Goal: Use online tool/utility: Utilize a website feature to perform a specific function

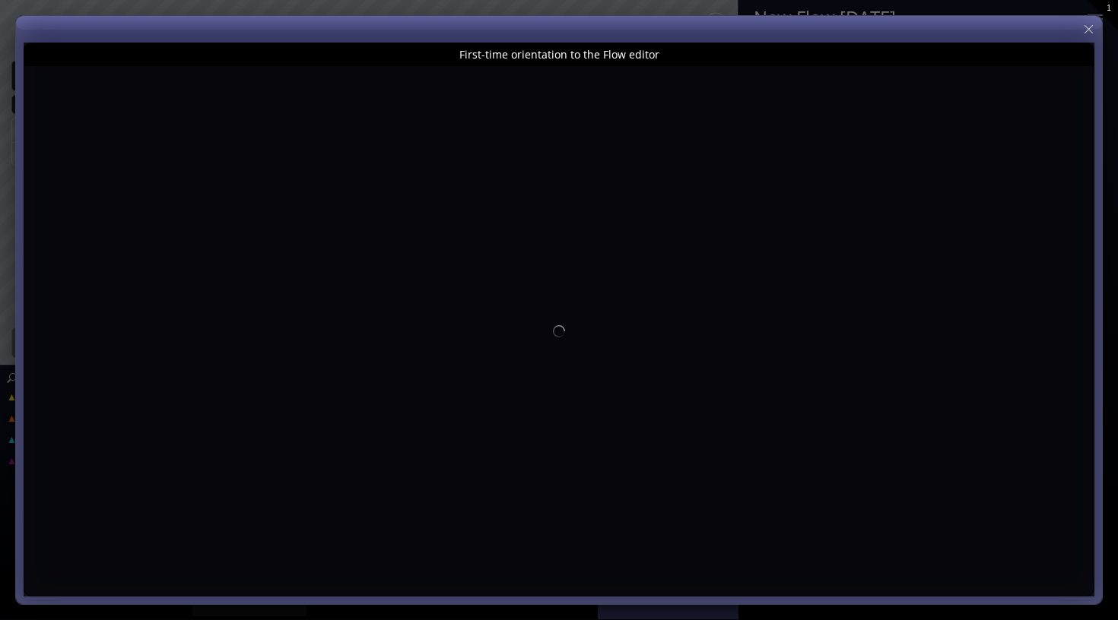
click at [604, 54] on div "First-time orientation to the Flow editor" at bounding box center [558, 54] width 1069 height 23
click at [535, 65] on div "First-time orientation to the Flow editor" at bounding box center [558, 54] width 1069 height 23
click at [547, 55] on div "First-time orientation to the Flow editor" at bounding box center [558, 54] width 1069 height 23
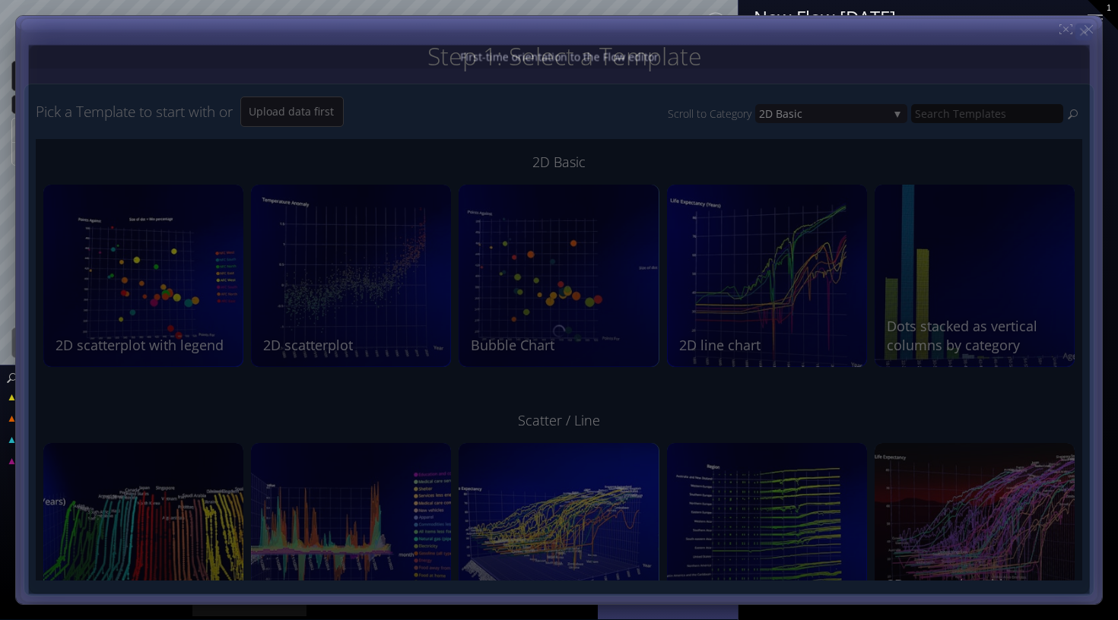
click at [1087, 31] on icon at bounding box center [1083, 31] width 13 height 13
type input "Magic help"
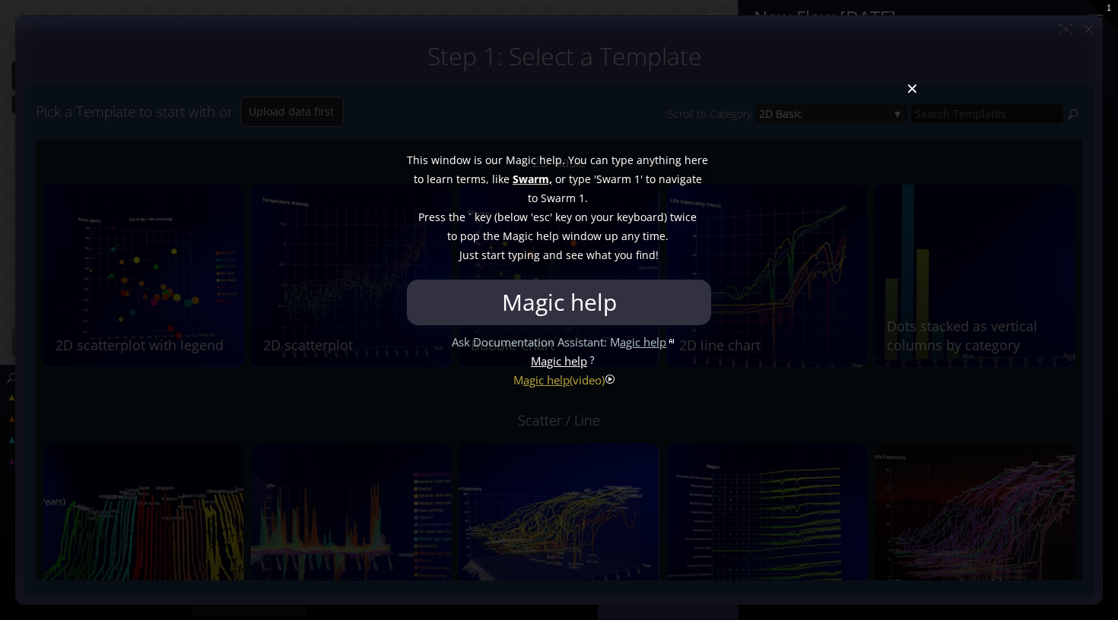
click at [907, 96] on div at bounding box center [559, 310] width 1118 height 620
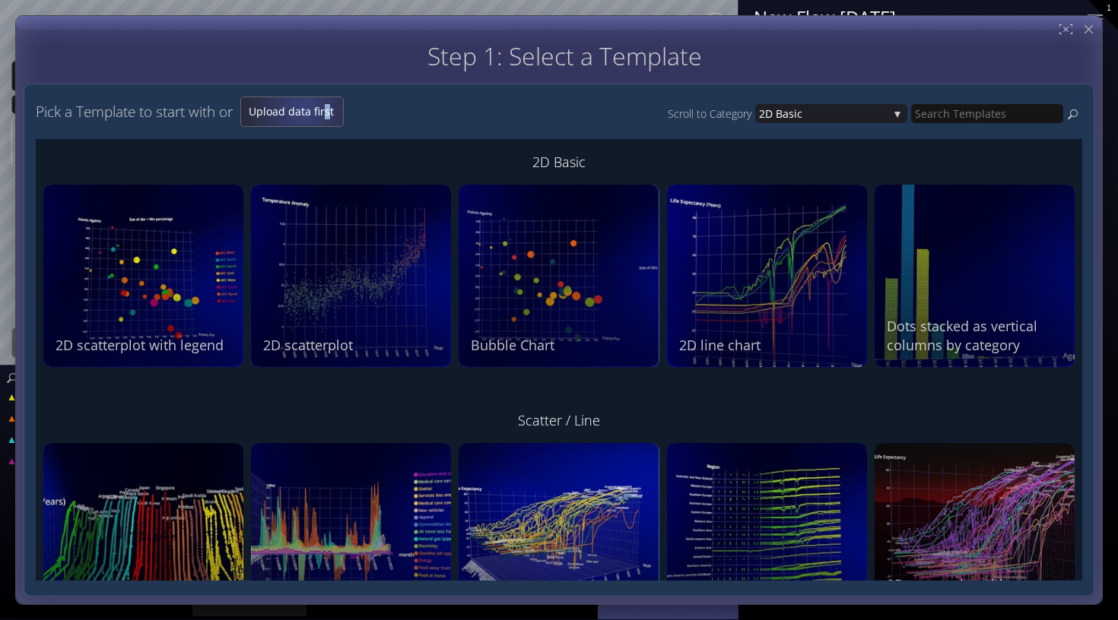
click at [287, 105] on span "Upload data first" at bounding box center [292, 111] width 102 height 15
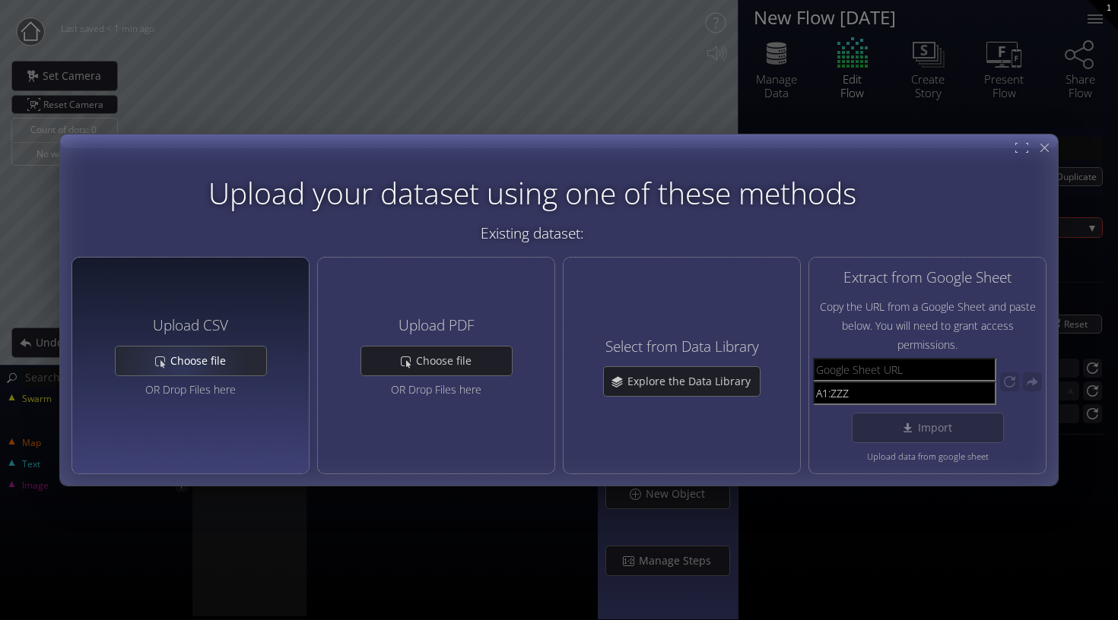
click at [184, 368] on div "Choose file" at bounding box center [191, 361] width 151 height 29
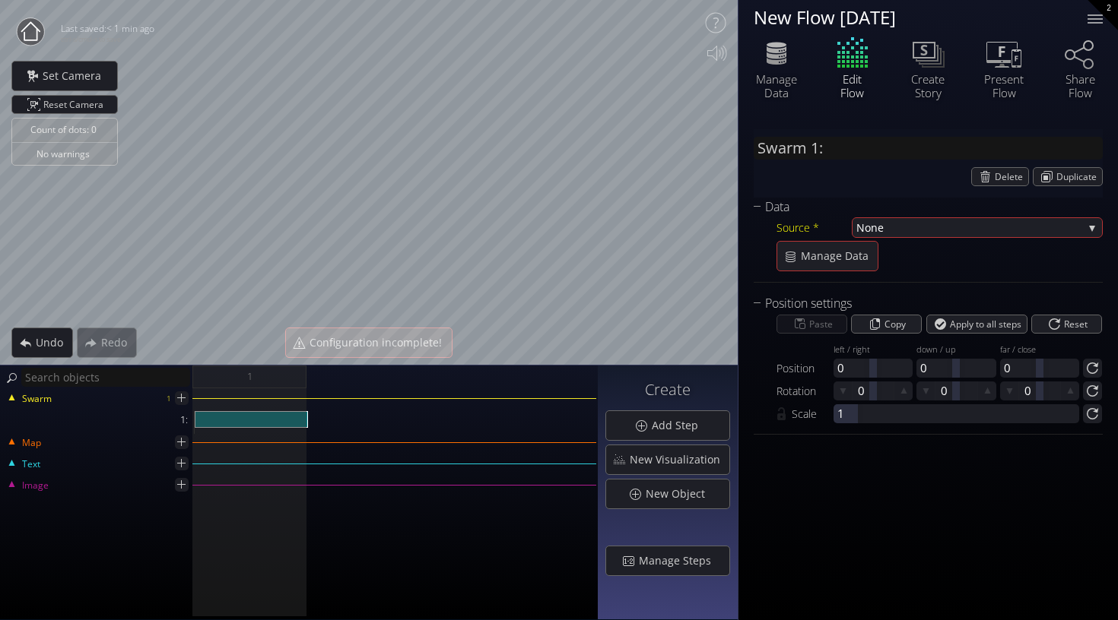
type input "Swarm 1: DataSet1_Top_20_Happiest_Countries_2017_2023.csv"
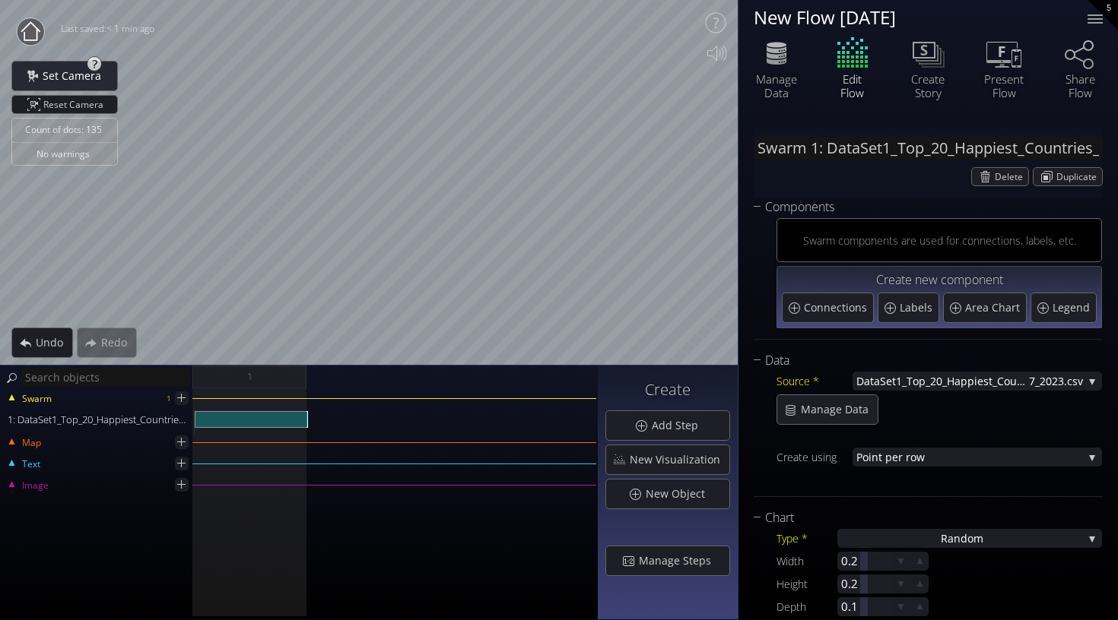
click at [798, 170] on div "Count of dots: 135 No warnings Close Calibrate to floor or table Close Tap anyw…" at bounding box center [559, 310] width 1118 height 620
click at [116, 396] on div "Count of dots: 135 No warnings Close Calibrate to floor or table Close Tap anyw…" at bounding box center [559, 310] width 1118 height 620
click at [463, 0] on html "Loading may take a while. Please wait Give us a bit more time. Maybe this Flow …" at bounding box center [559, 310] width 1118 height 620
click at [442, 0] on html "Loading may take a while. Please wait Give us a bit more time. Maybe this Flow …" at bounding box center [559, 310] width 1118 height 620
click at [697, 0] on html "Loading may take a while. Please wait Give us a bit more time. Maybe this Flow …" at bounding box center [559, 310] width 1118 height 620
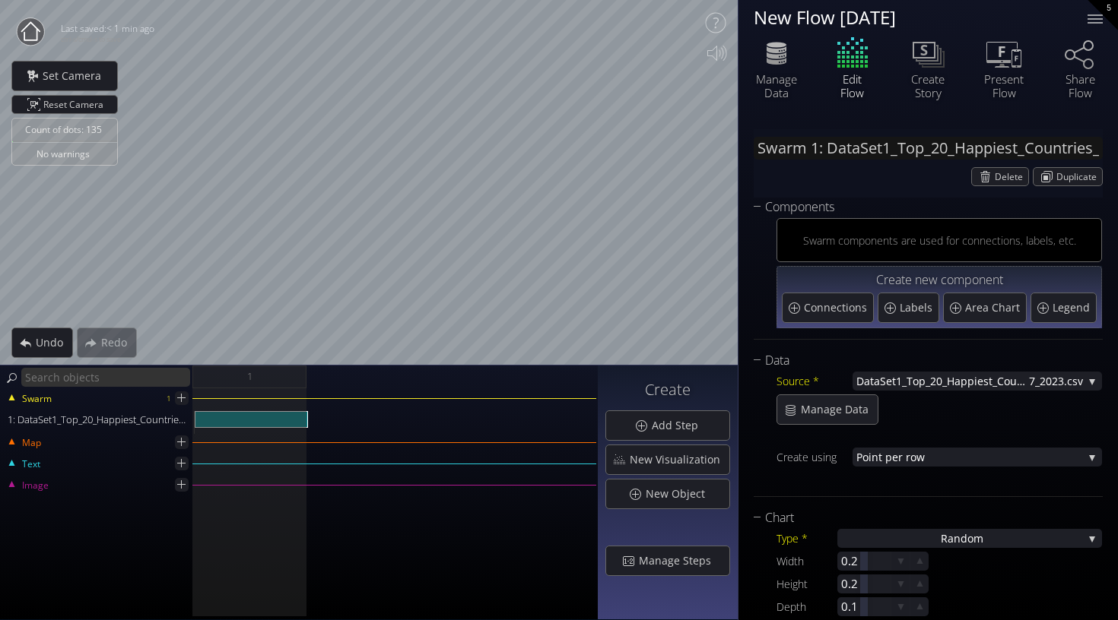
click at [688, 427] on div "Count of dots: 135 No warnings Close Calibrate to floor or table Close Tap anyw…" at bounding box center [559, 310] width 1118 height 620
click at [381, 401] on div "Swarm 1 1: DataSet1_Top_20_Happiest_Countries_2017_2023.csv" at bounding box center [299, 417] width 595 height 33
click at [387, 440] on div "Swarm 1 1: DataSet1_Top_20_Happiest_Countries_2017_2023.csv Map Text Image" at bounding box center [299, 505] width 598 height 232
click at [387, 474] on div "Text" at bounding box center [299, 471] width 595 height 11
click at [387, 466] on div "Text" at bounding box center [299, 471] width 595 height 11
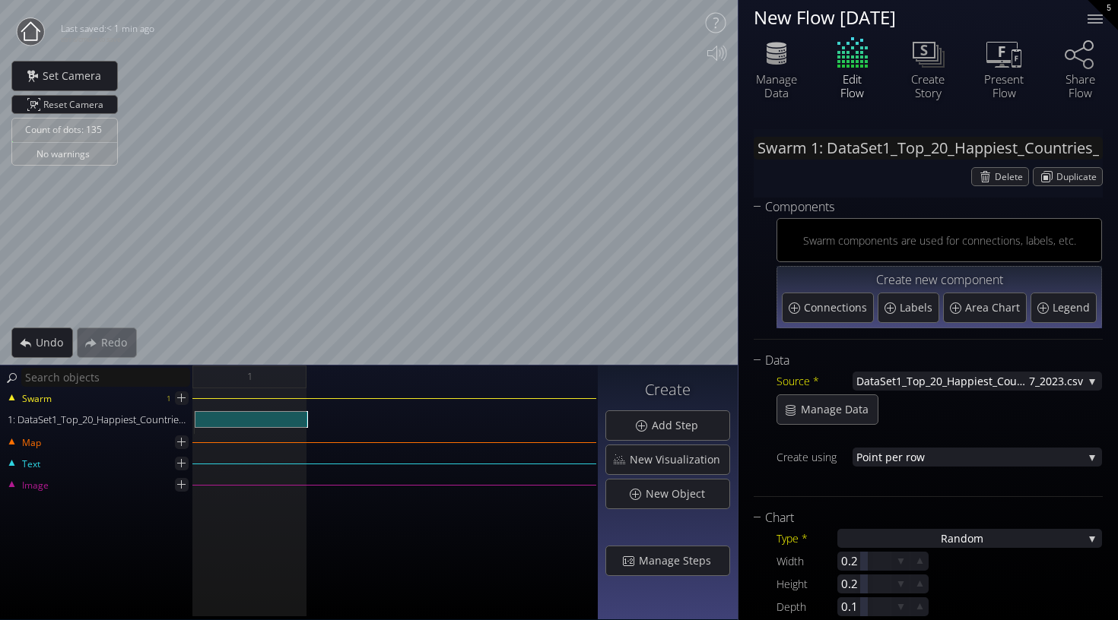
click at [387, 493] on div "Image" at bounding box center [299, 492] width 595 height 11
click at [928, 537] on div "Ra ndom" at bounding box center [969, 538] width 265 height 19
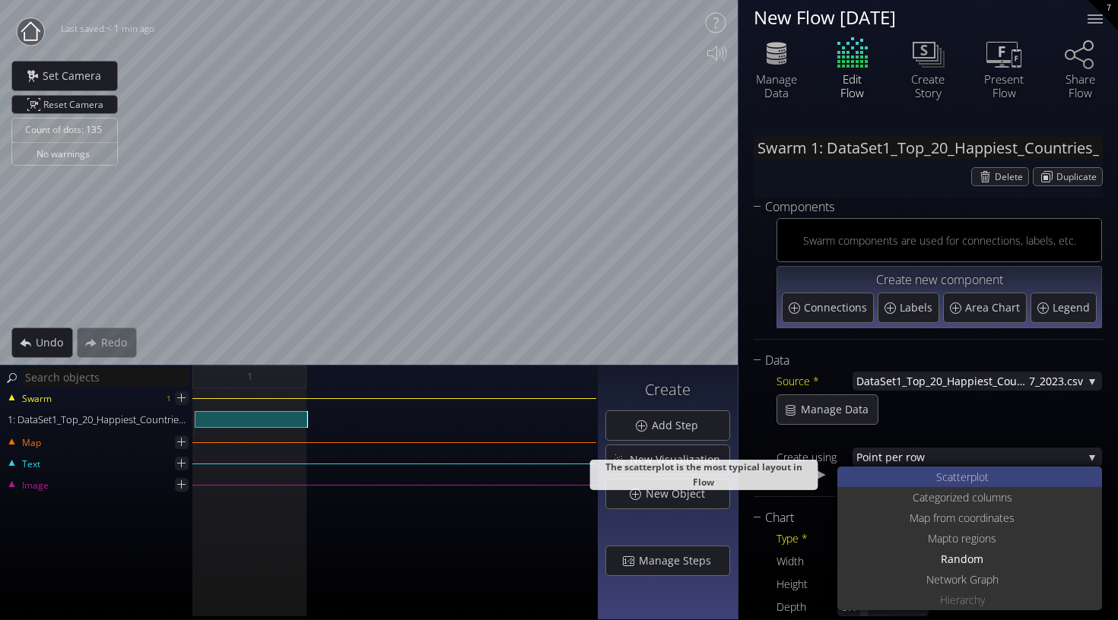
click at [923, 482] on div "S catterplot" at bounding box center [971, 477] width 261 height 21
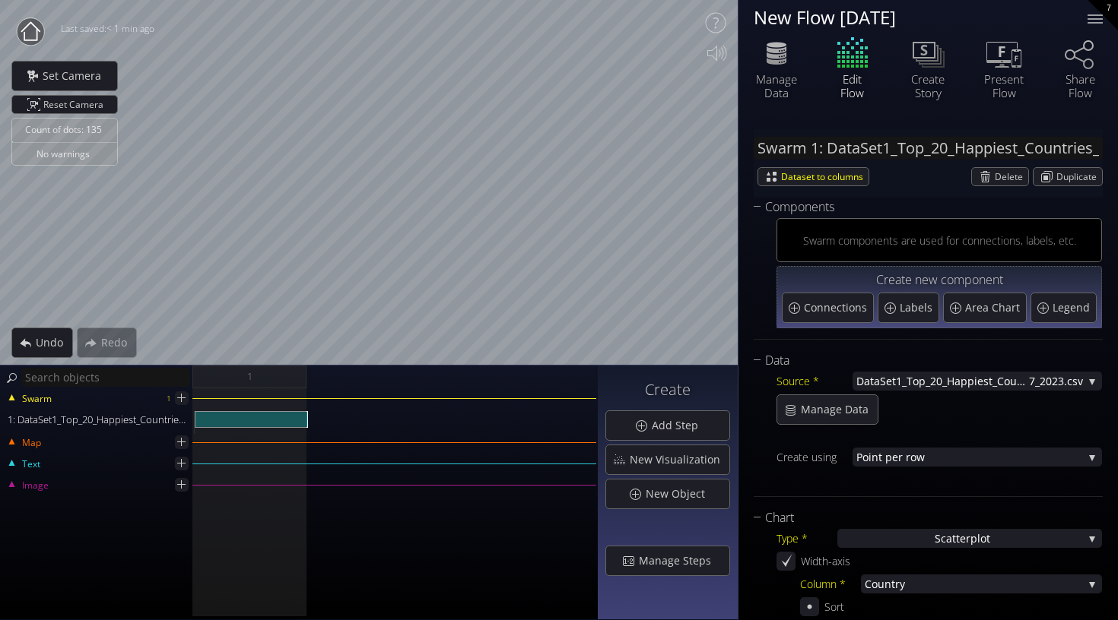
click at [747, 104] on div "Count of dots: 135 No warnings Close Calibrate to floor or table Close Tap anyw…" at bounding box center [559, 310] width 1118 height 620
click at [761, 134] on div "Count of dots: 135 No warnings Close Calibrate to floor or table Close Tap anyw…" at bounding box center [559, 310] width 1118 height 620
click at [632, 0] on html "Loading may take a while. Please wait Give us a bit more time. Maybe this Flow …" at bounding box center [559, 310] width 1118 height 620
click at [470, 383] on div "Count of dots: 135 No warnings Close Calibrate to floor or table Close Tap anyw…" at bounding box center [559, 310] width 1118 height 620
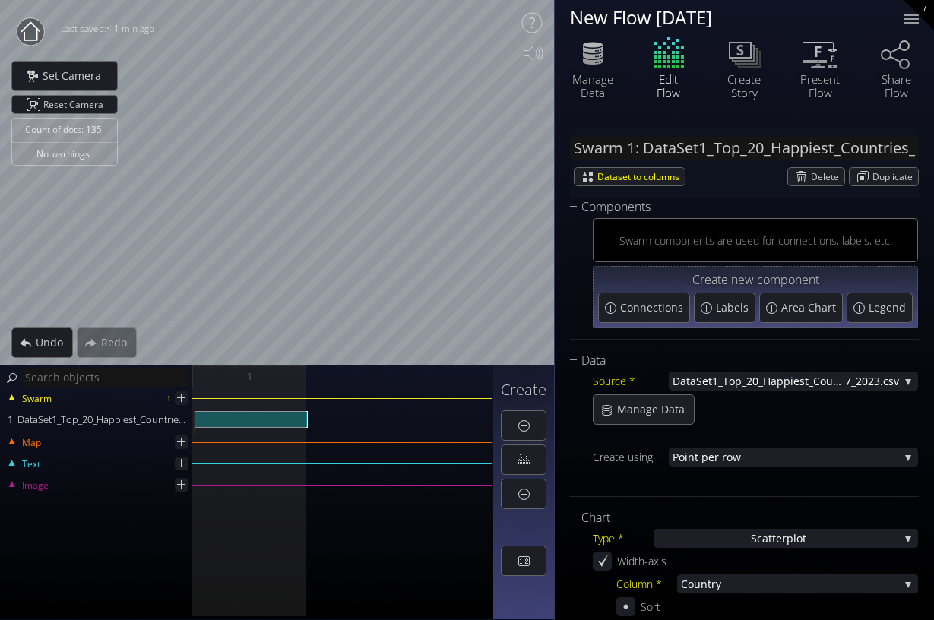
click at [141, 499] on div "Swarm 1 1: DataSet1_Top_20_Happiest_Countries_2017_2023.csv Map Text Image" at bounding box center [246, 505] width 493 height 232
click at [117, 531] on div "Swarm 1 1: DataSet1_Top_20_Happiest_Countries_2017_2023.csv Map Text Image" at bounding box center [246, 505] width 493 height 232
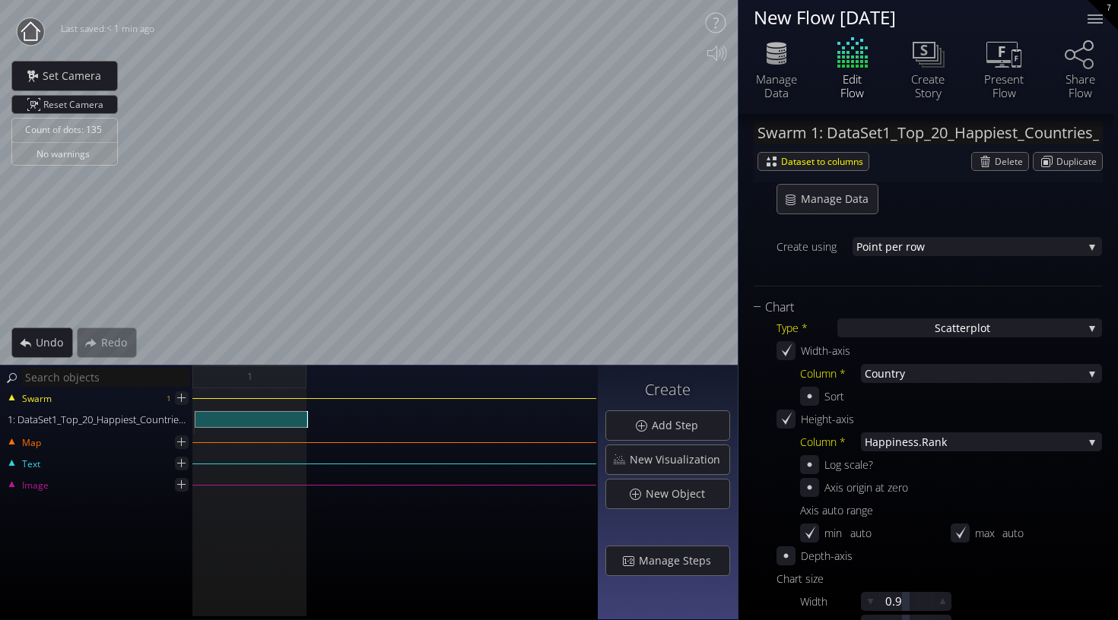
scroll to position [213, 0]
click at [918, 441] on span "iness.Rank" at bounding box center [987, 439] width 191 height 19
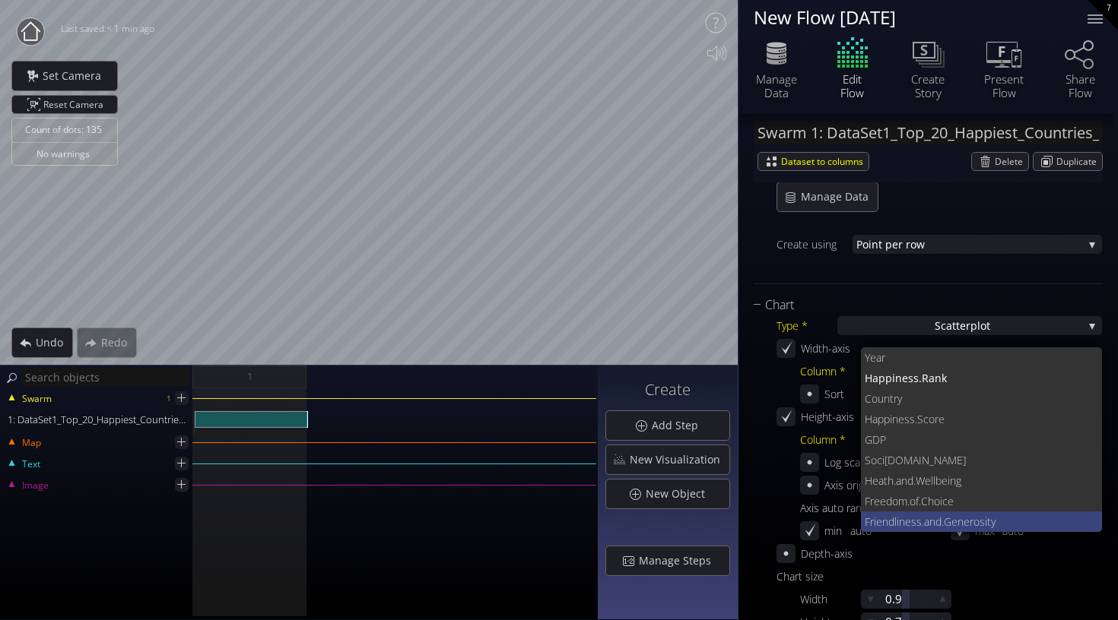
click at [913, 520] on span "Friendliness.and." at bounding box center [903, 522] width 79 height 21
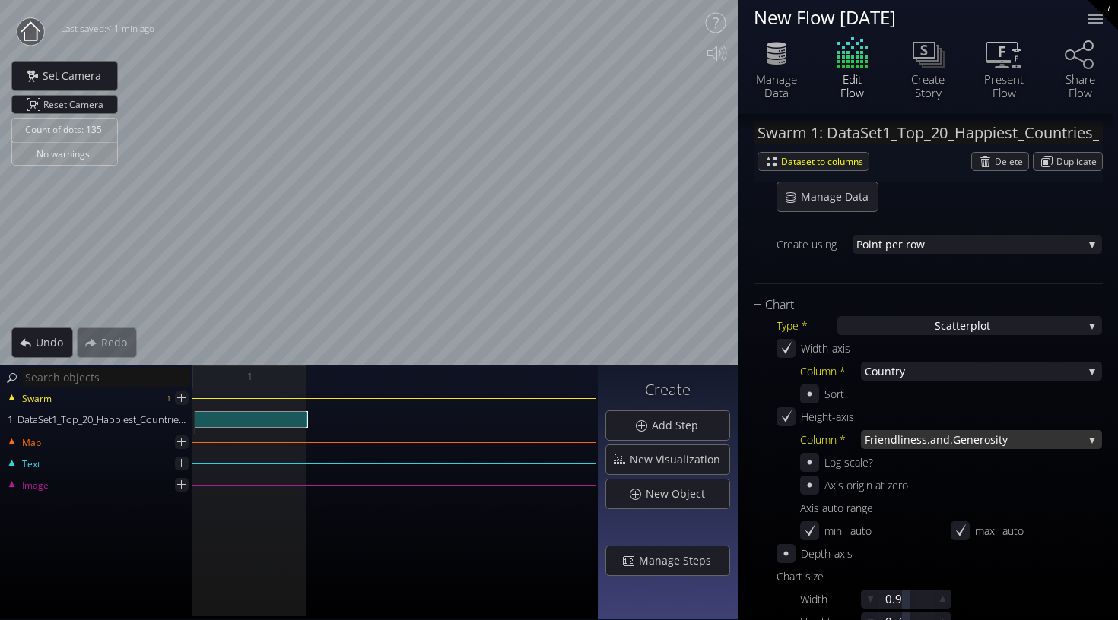
click at [912, 439] on span "Friendliness.and." at bounding box center [908, 439] width 88 height 19
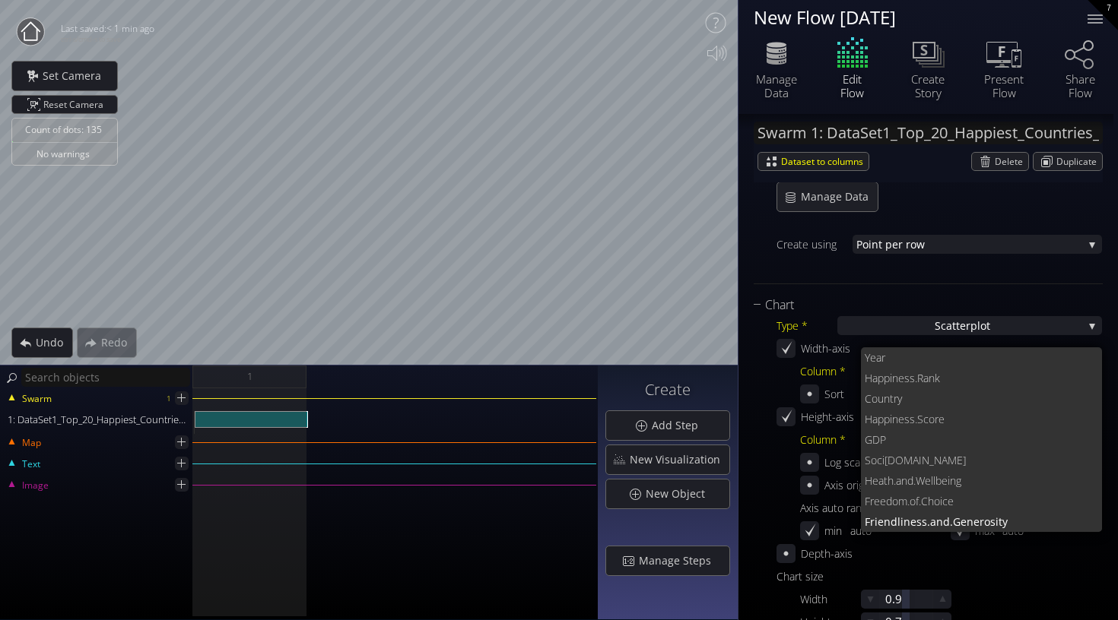
scroll to position [0, 0]
click at [923, 519] on span "Friendliness.and." at bounding box center [908, 522] width 88 height 21
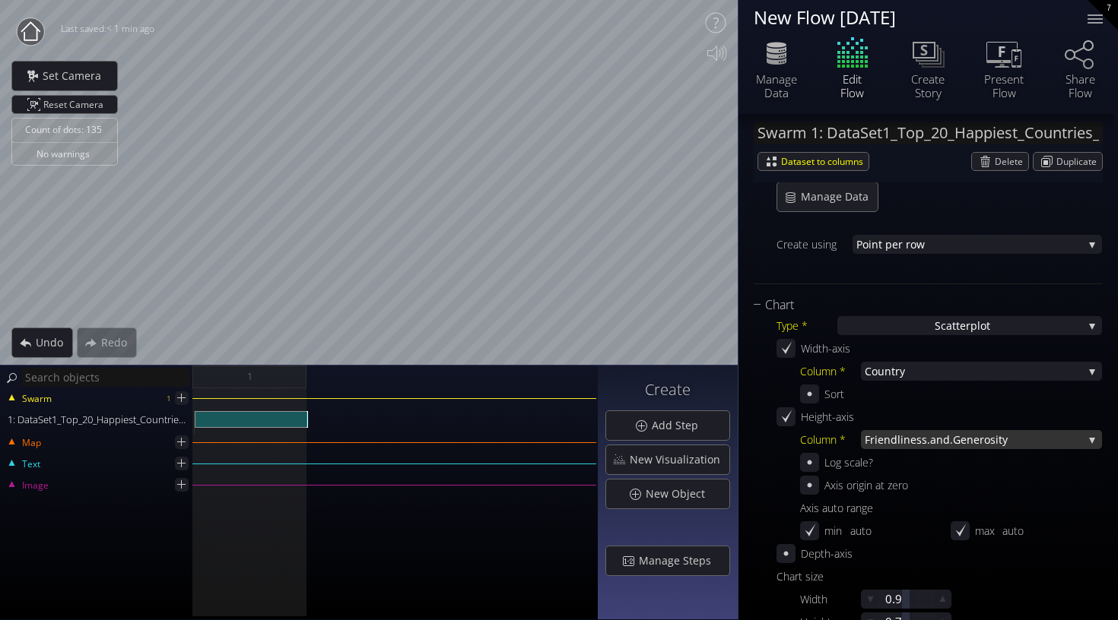
click at [924, 446] on span "Friendliness.and." at bounding box center [908, 439] width 88 height 19
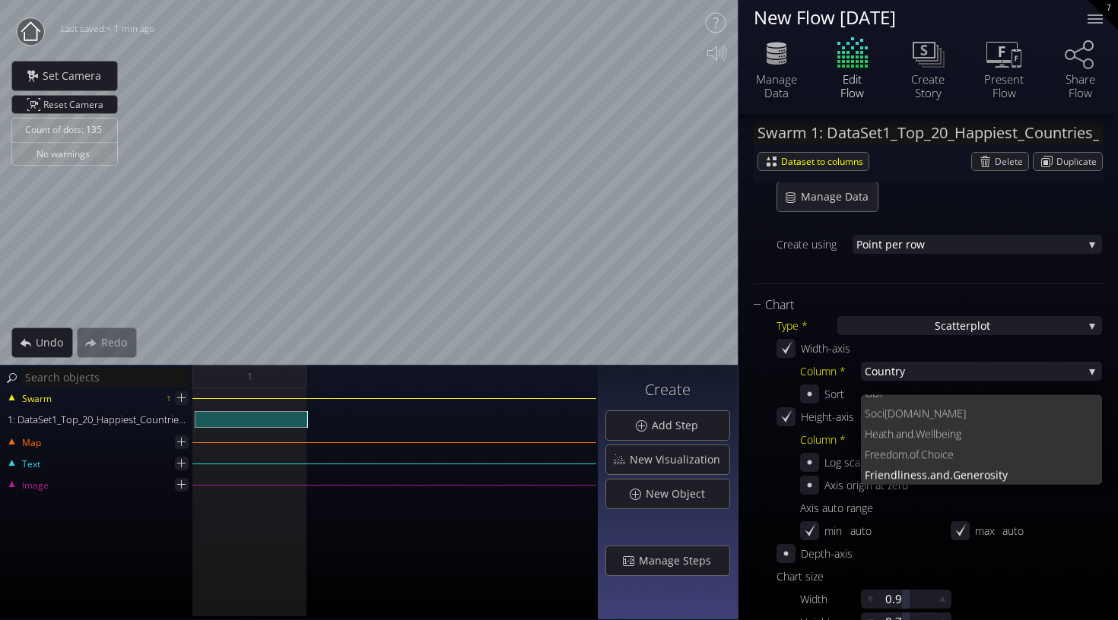
click at [468, 559] on div "Swarm 1 1: DataSet1_Top_20_Happiest_Countries_2017_2023.csv Map Text Image" at bounding box center [299, 505] width 598 height 232
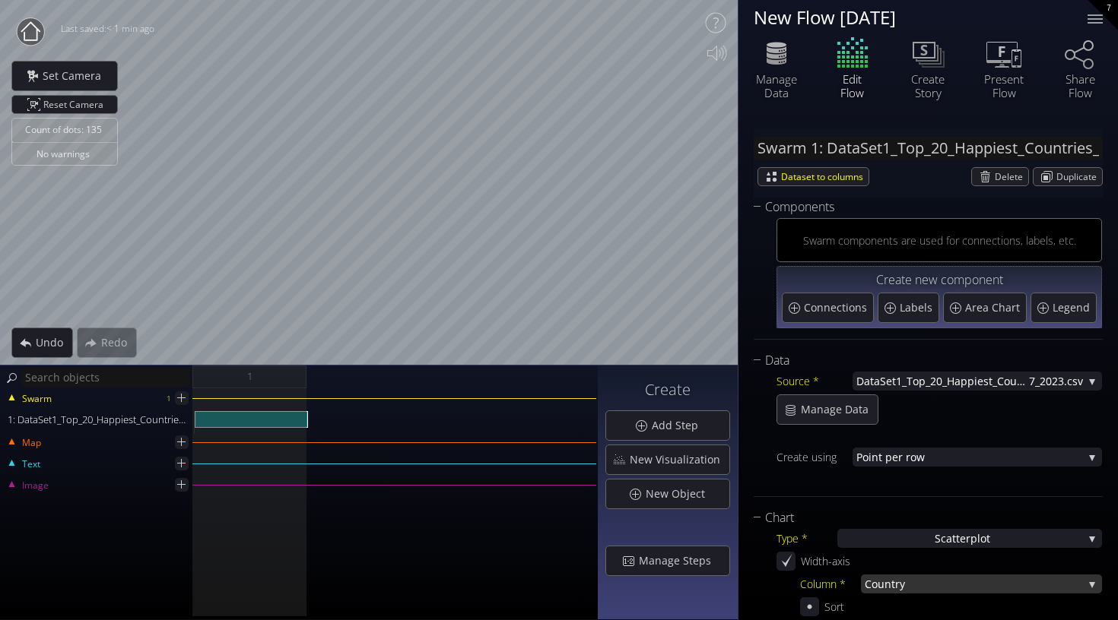
click at [979, 584] on span "try" at bounding box center [987, 584] width 192 height 19
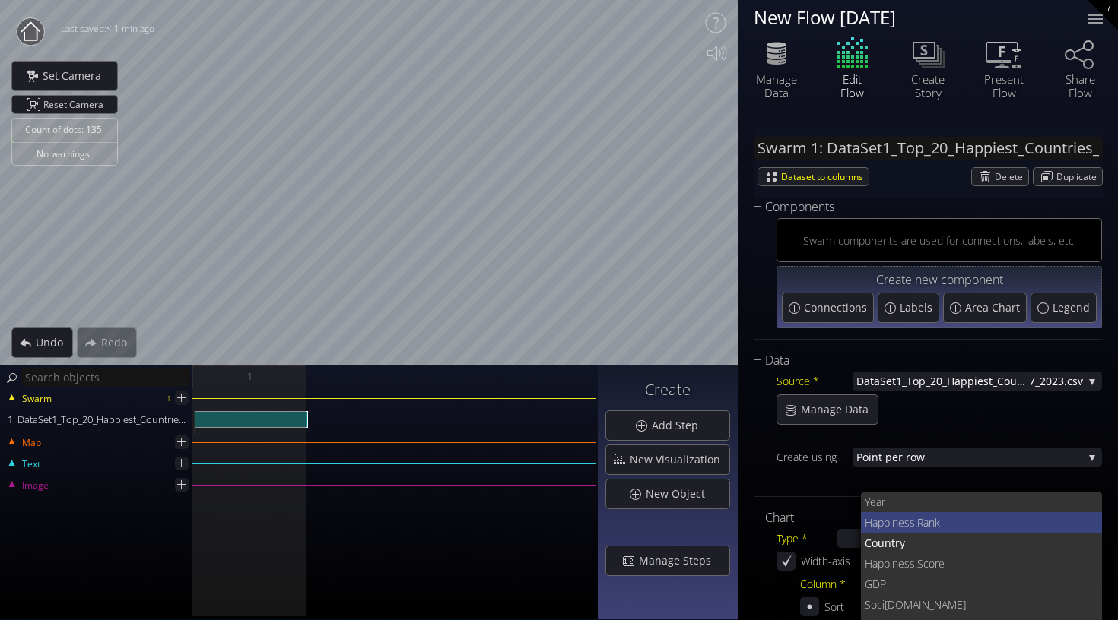
click at [946, 519] on span "iness.Rank" at bounding box center [990, 522] width 201 height 21
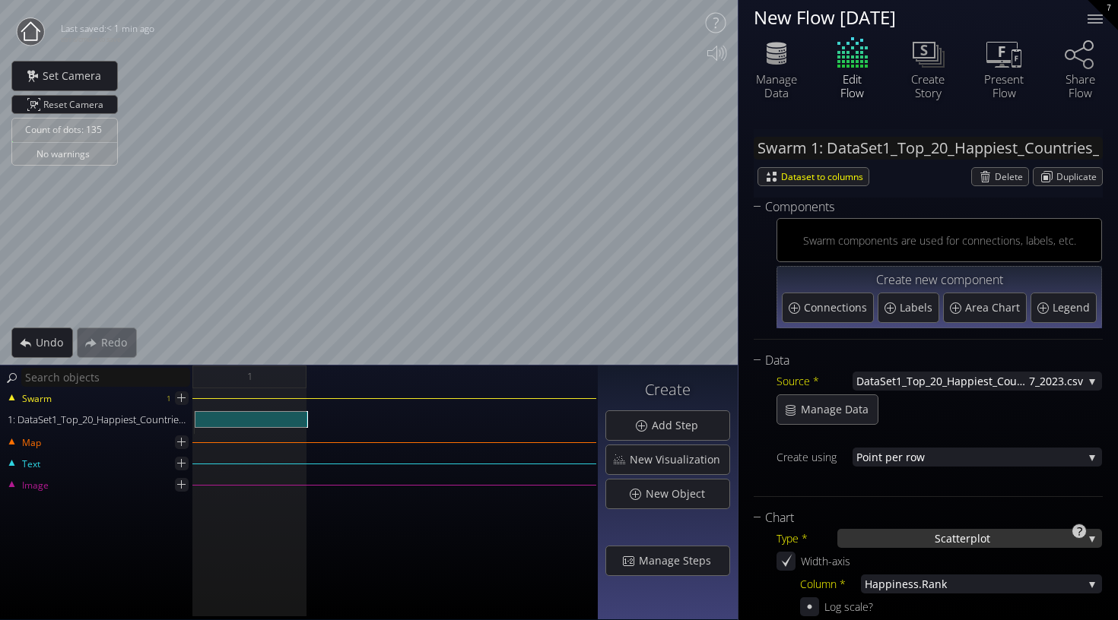
click at [961, 531] on span "catterplot" at bounding box center [965, 538] width 49 height 19
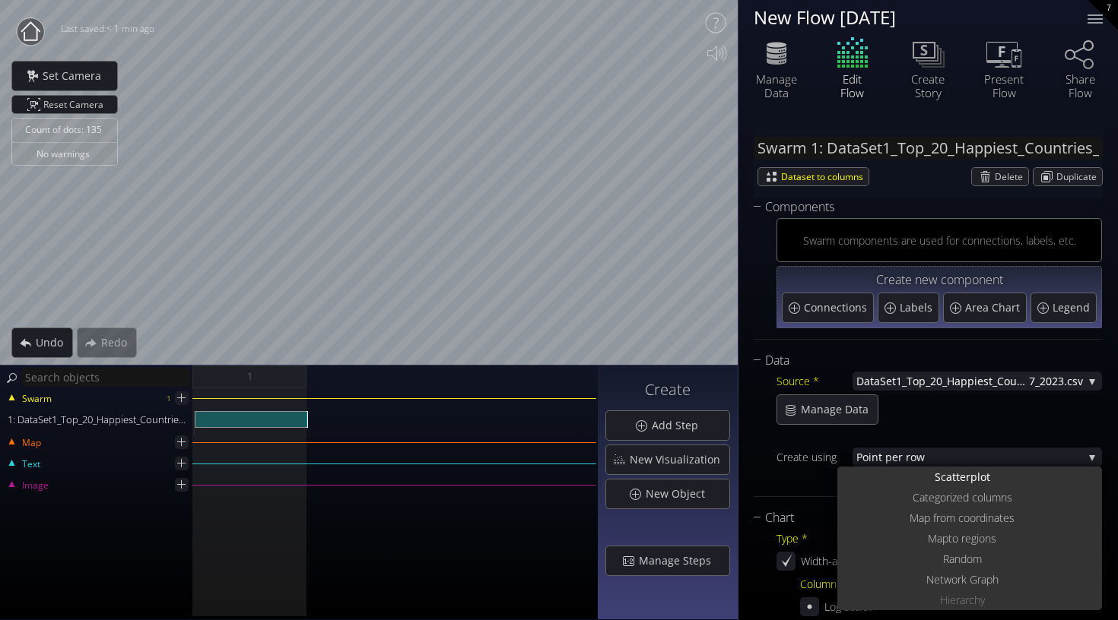
click at [585, 521] on div "Swarm 1 1: DataSet1_Top_20_Happiest_Countries_2017_2023.csv Map Text Image" at bounding box center [299, 505] width 598 height 232
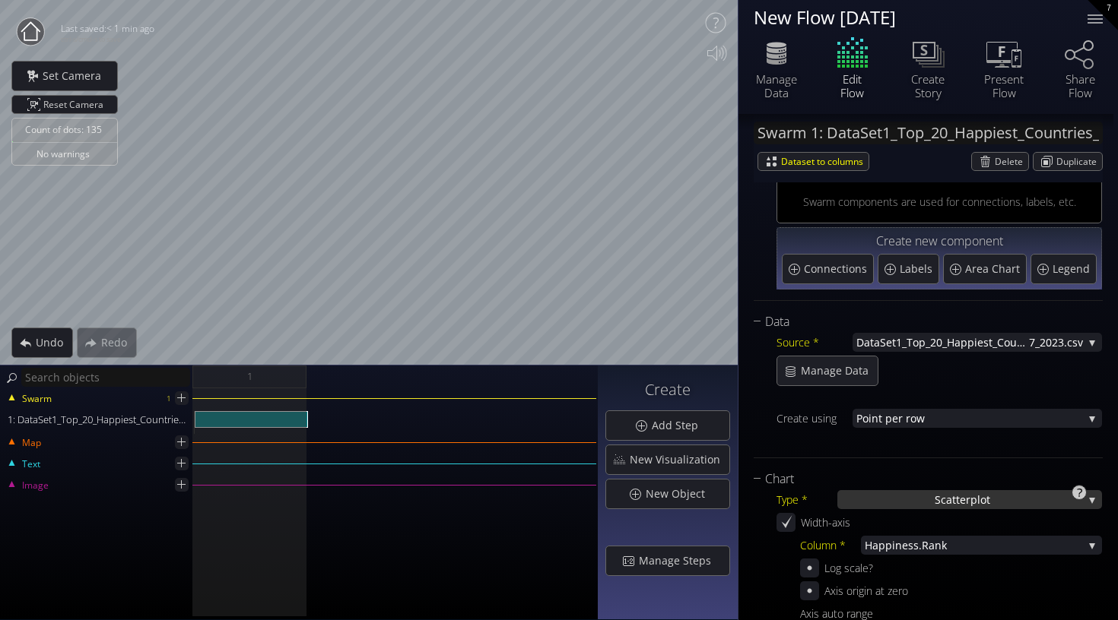
scroll to position [52, 0]
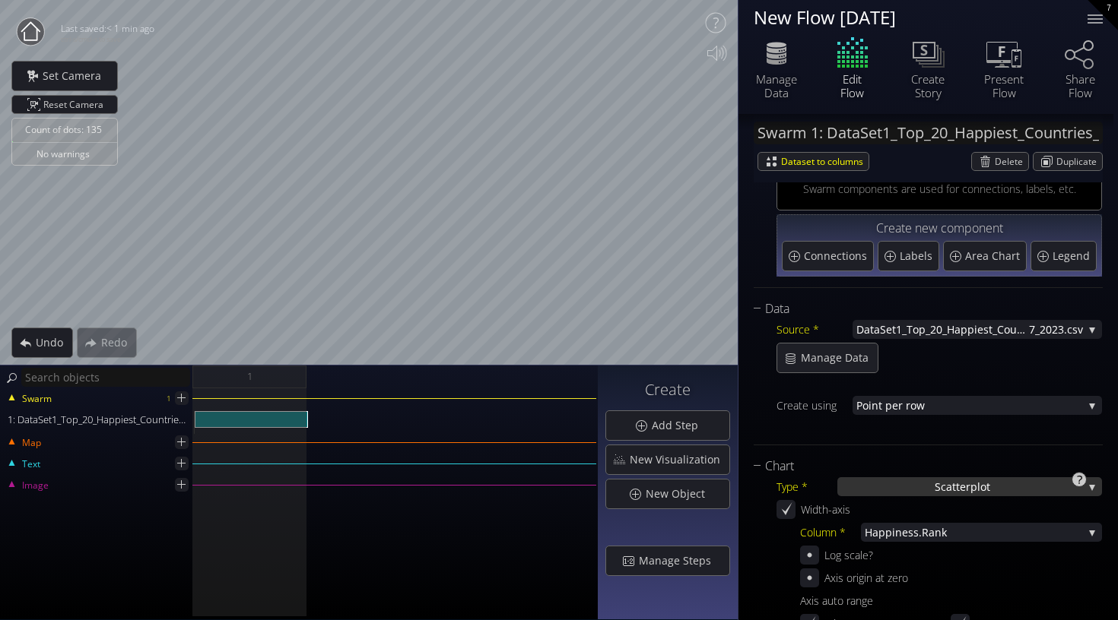
click at [944, 532] on span "iness.Rank" at bounding box center [987, 532] width 191 height 19
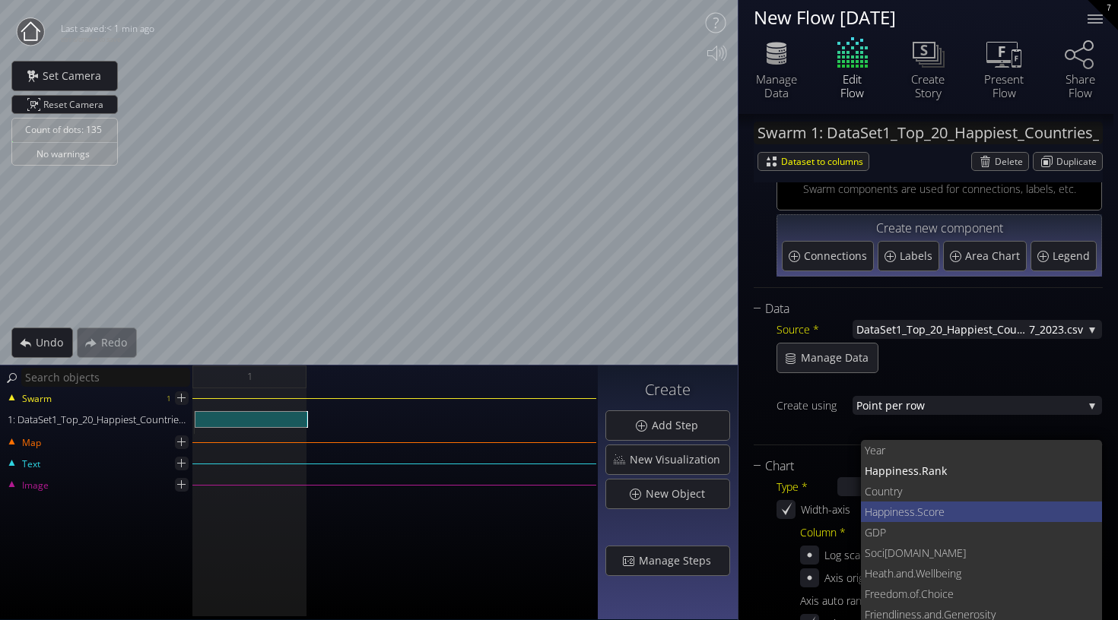
click at [924, 511] on span "ness.Score" at bounding box center [991, 512] width 198 height 21
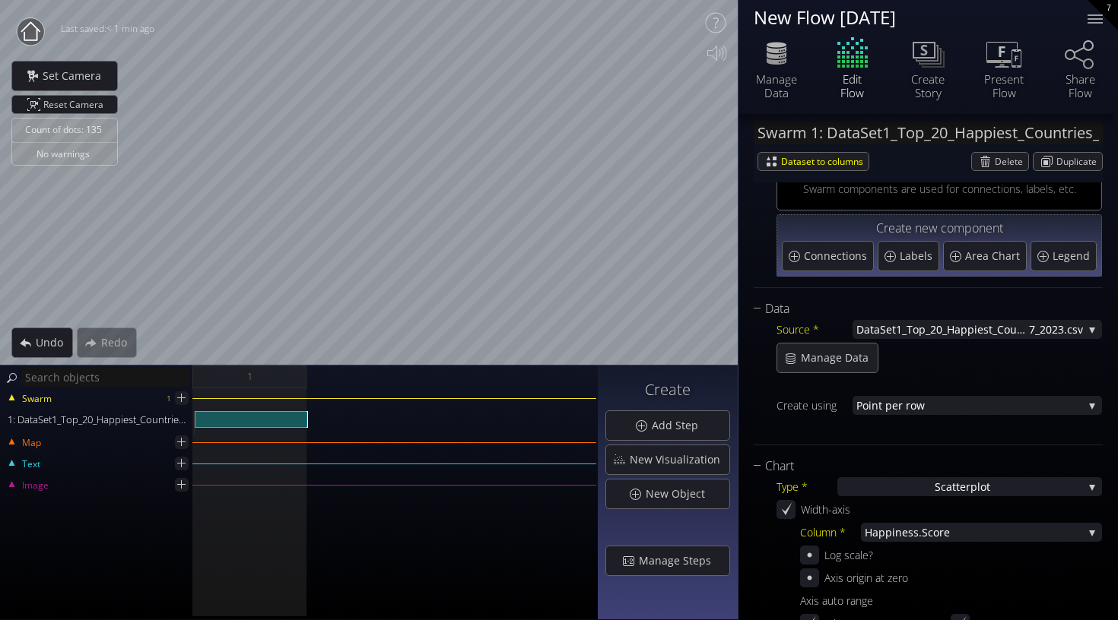
scroll to position [0, 0]
click at [760, 32] on div "Count of dots: 135 No warnings Close Calibrate to floor or table Close Tap anyw…" at bounding box center [559, 310] width 1118 height 620
click at [486, 367] on div "Count of dots: 135 No warnings Close Calibrate to floor or table Close Tap anyw…" at bounding box center [559, 310] width 1118 height 620
click at [840, 16] on div "Count of dots: 135 No warnings Close Calibrate to floor or table Close Tap anyw…" at bounding box center [559, 310] width 1118 height 620
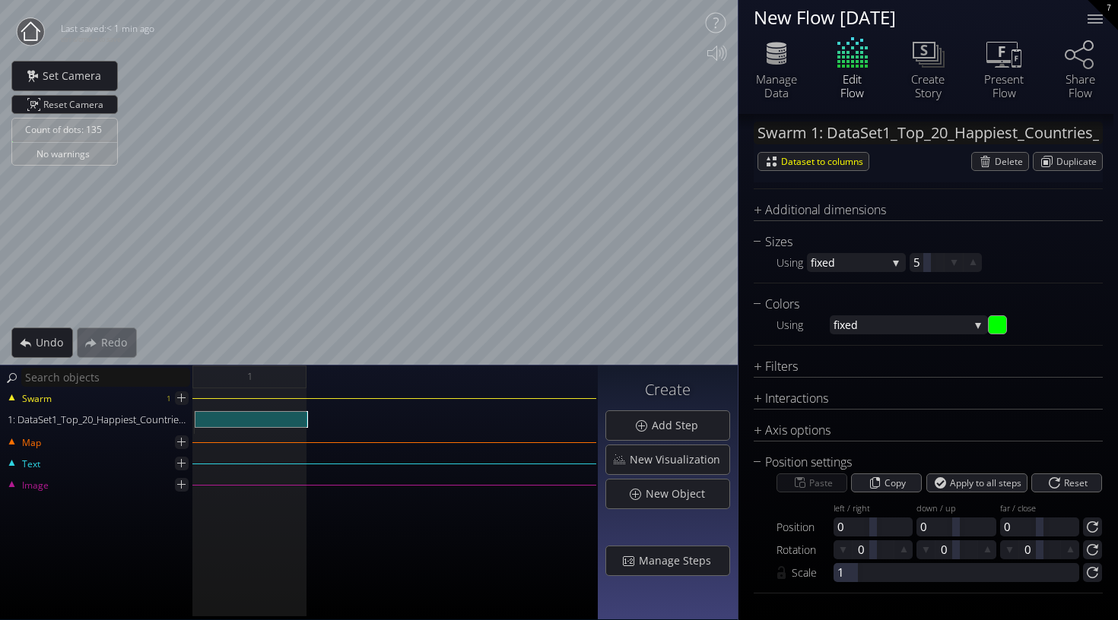
scroll to position [754, 0]
click at [980, 321] on div "fixed" at bounding box center [909, 325] width 158 height 19
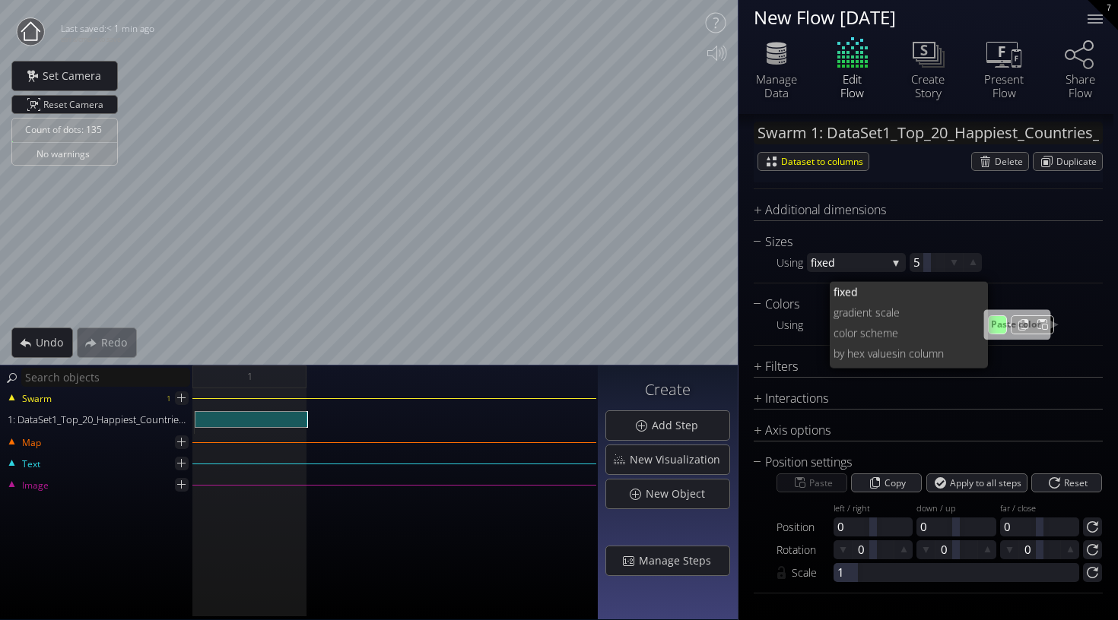
click at [1042, 325] on div at bounding box center [1041, 325] width 15 height 16
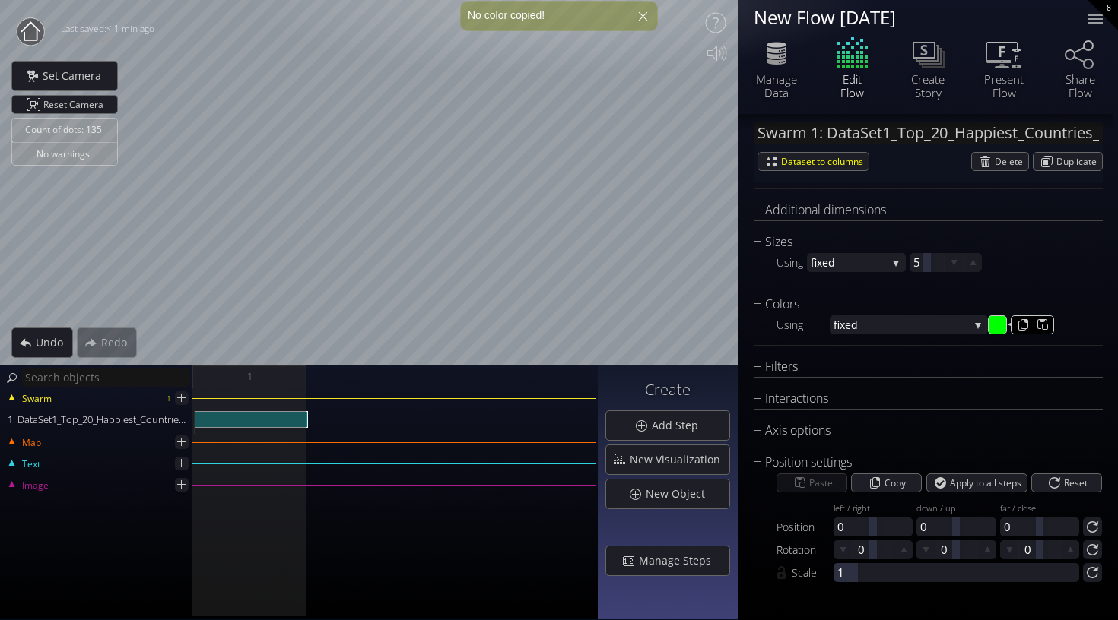
click at [996, 319] on input "#00ff00" at bounding box center [997, 325] width 19 height 19
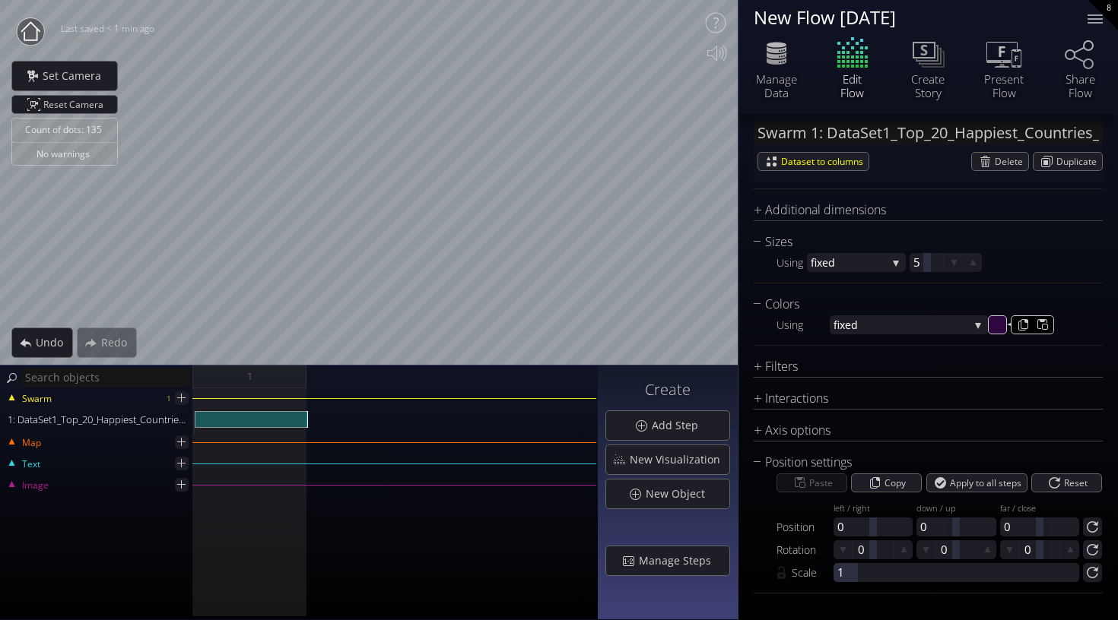
click at [993, 326] on input "#2e073e" at bounding box center [997, 325] width 19 height 19
click at [995, 326] on input "#caf0fe" at bounding box center [997, 325] width 19 height 19
click at [468, 403] on div "Count of dots: 135 No warnings Close Calibrate to floor or table Close Tap anyw…" at bounding box center [559, 310] width 1118 height 620
click at [835, 138] on div "Count of dots: 135 No warnings Close Calibrate to floor or table Close Tap anyw…" at bounding box center [559, 310] width 1118 height 620
click at [540, 0] on html "Loading may take a while. Please wait Give us a bit more time. Maybe this Flow …" at bounding box center [559, 310] width 1118 height 620
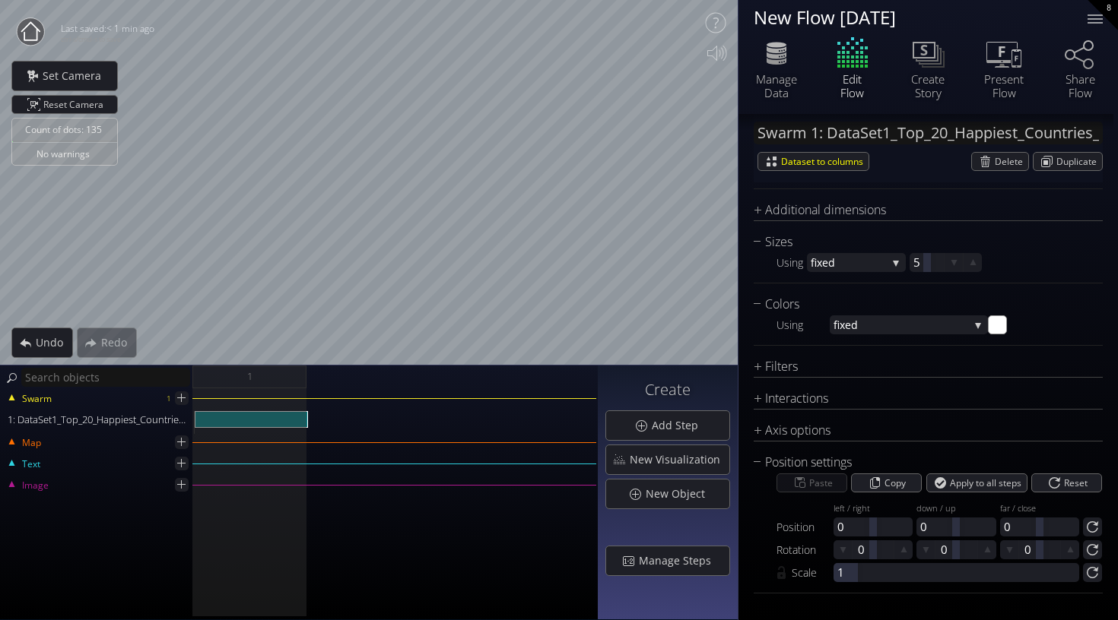
click at [1117, 0] on html "Loading may take a while. Please wait Give us a bit more time. Maybe this Flow …" at bounding box center [559, 310] width 1118 height 620
drag, startPoint x: 471, startPoint y: 459, endPoint x: 766, endPoint y: 378, distance: 305.3
click at [766, 378] on div "New Flow [DATE] [GEOGRAPHIC_DATA] Data Edit Flow Create Story Present Flow" at bounding box center [928, 310] width 380 height 620
click at [97, 559] on div "Count of dots: 135 No warnings Close Calibrate to floor or table Close Tap anyw…" at bounding box center [559, 310] width 1118 height 620
click at [412, 557] on div "Swarm 1 1: DataSet1_Top_20_Happiest_Countries_2017_2023.csv Map Text Image" at bounding box center [299, 505] width 598 height 232
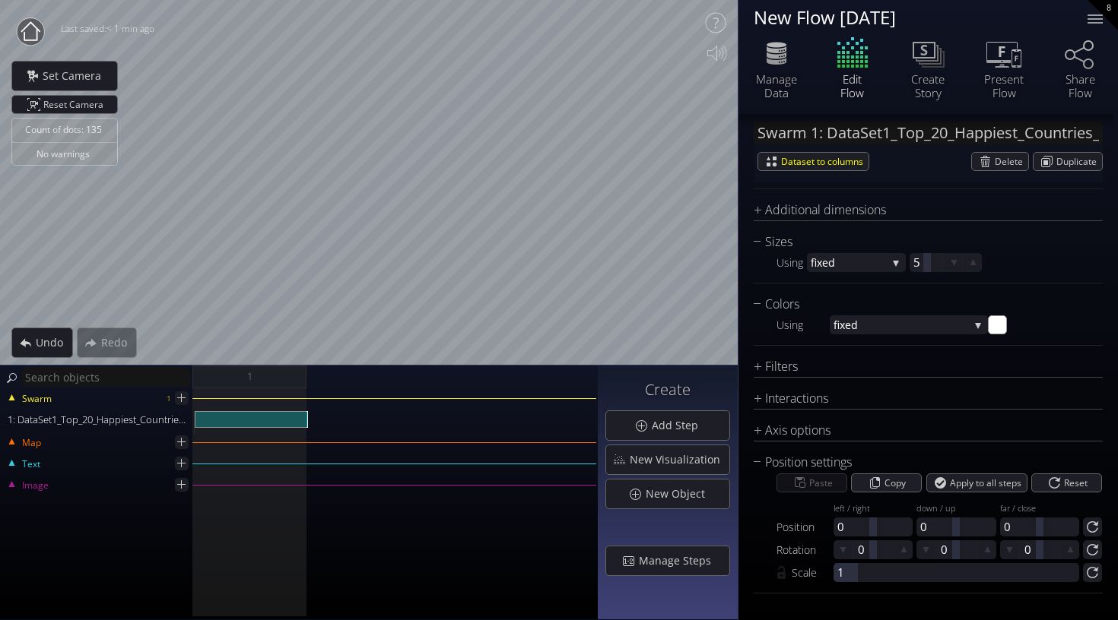
click at [189, 0] on html "Loading may take a while. Please wait Give us a bit more time. Maybe this Flow …" at bounding box center [559, 310] width 1118 height 620
click at [654, 0] on html "Loading may take a while. Please wait Give us a bit more time. Maybe this Flow …" at bounding box center [559, 310] width 1118 height 620
click at [989, 324] on input "#ffffff" at bounding box center [997, 325] width 19 height 19
click at [993, 321] on input "#00f900" at bounding box center [997, 325] width 19 height 19
click at [988, 326] on input "#00fdff" at bounding box center [997, 325] width 19 height 19
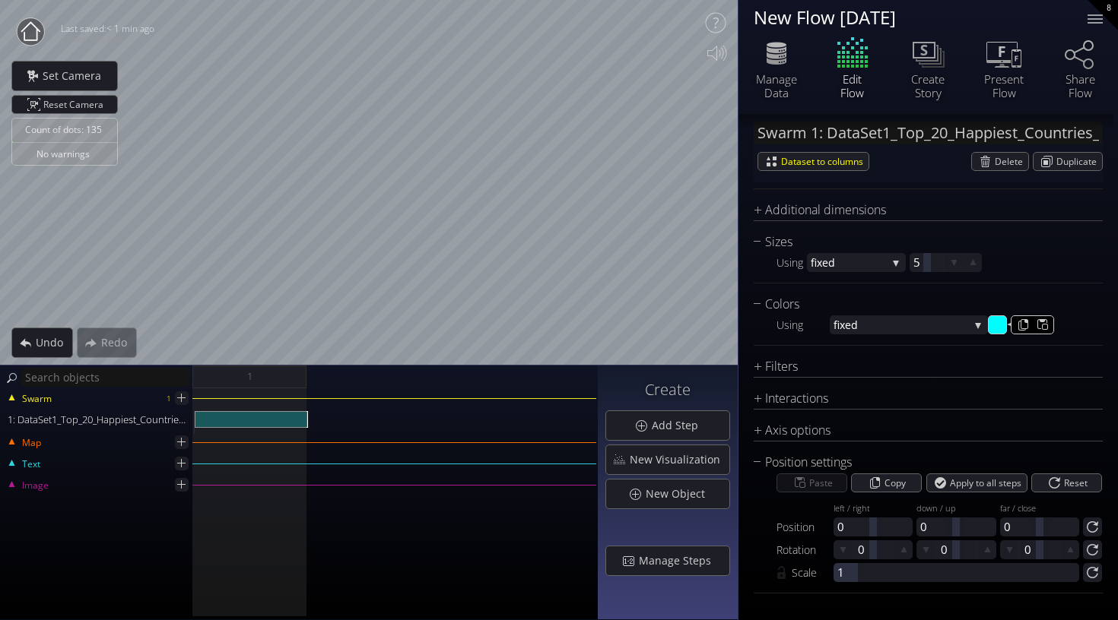
type input "#00f900"
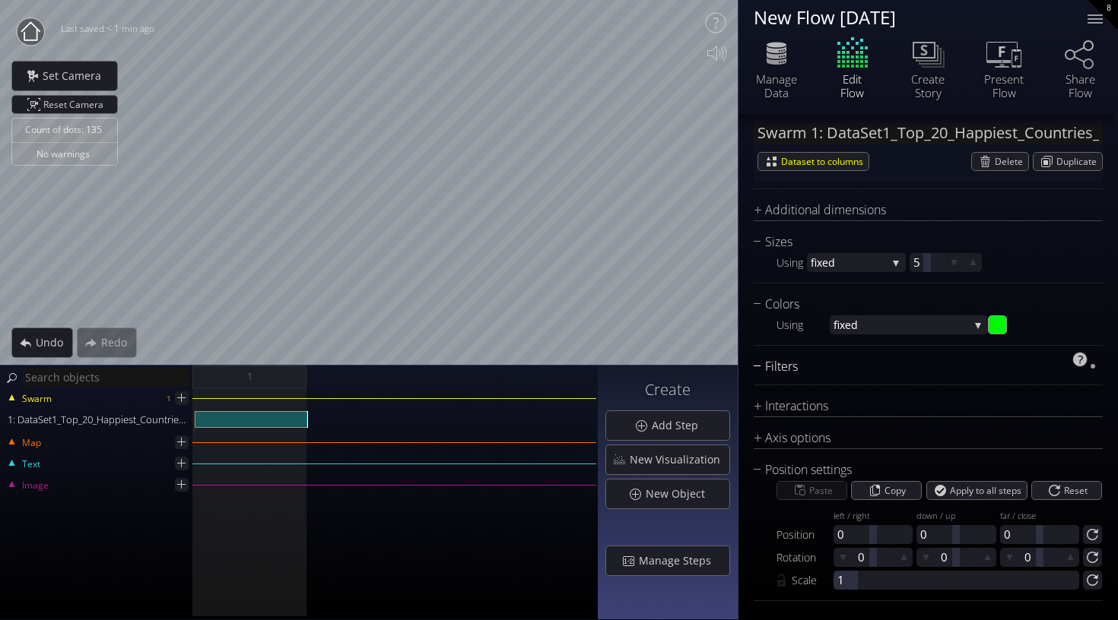
click at [972, 364] on div "Filters" at bounding box center [918, 366] width 330 height 19
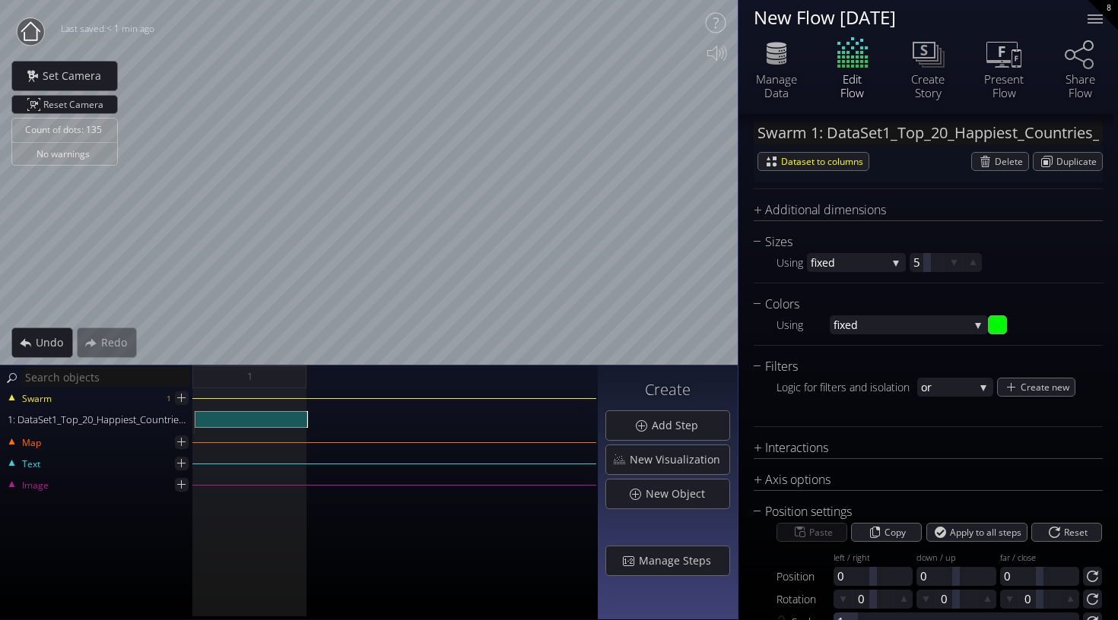
click at [323, 525] on div "Swarm 1 1: DataSet1_Top_20_Happiest_Countries_2017_2023.csv Map Text Image" at bounding box center [299, 505] width 598 height 232
click at [944, 389] on span "or" at bounding box center [947, 387] width 53 height 19
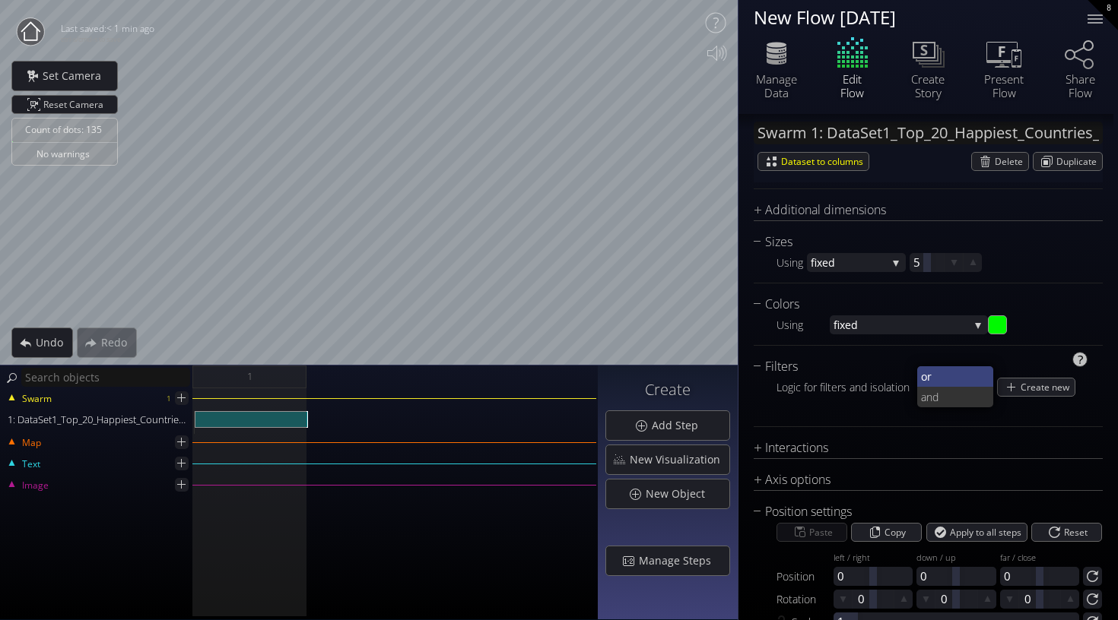
click at [943, 375] on span "or" at bounding box center [951, 376] width 61 height 21
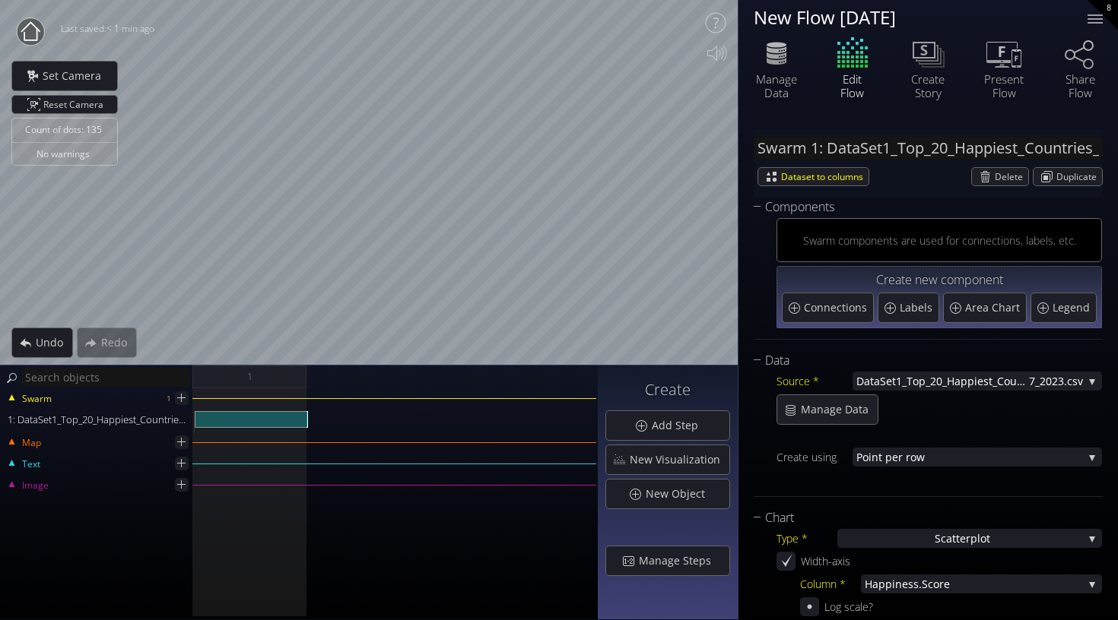
scroll to position [0, 0]
click at [890, 462] on span "nt per row" at bounding box center [976, 457] width 211 height 19
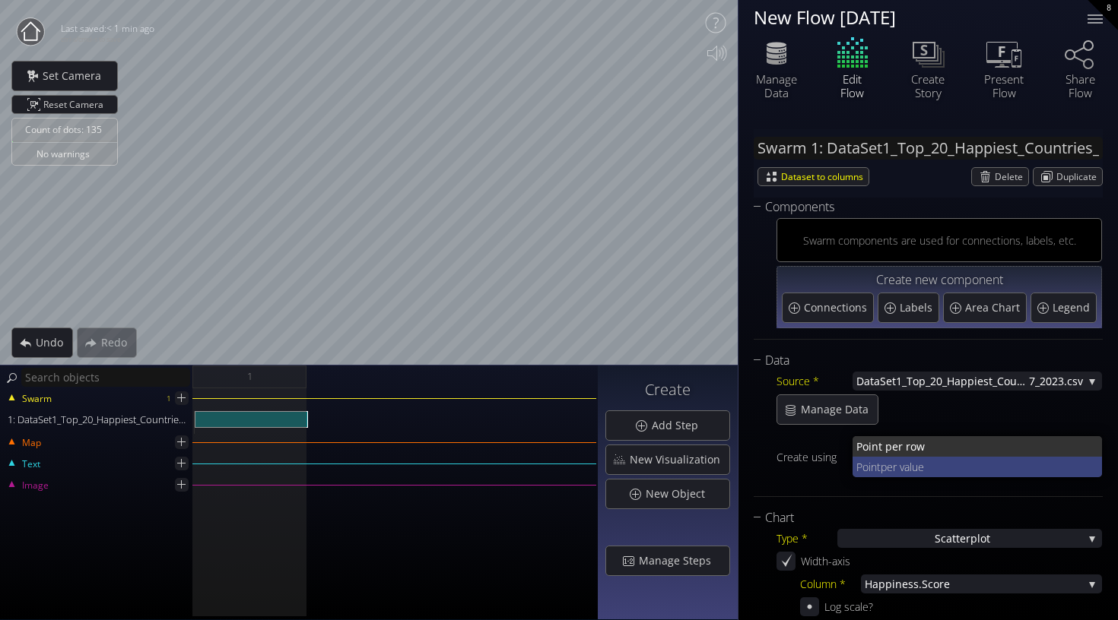
click at [890, 468] on span "per value" at bounding box center [985, 467] width 210 height 21
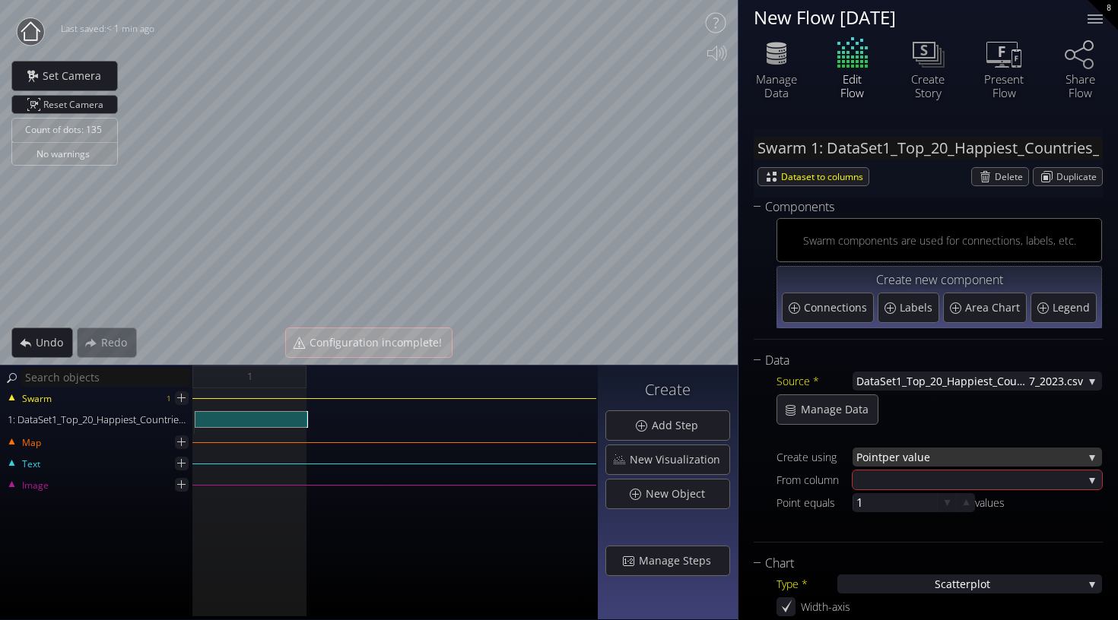
click at [893, 455] on span "per value" at bounding box center [982, 457] width 201 height 19
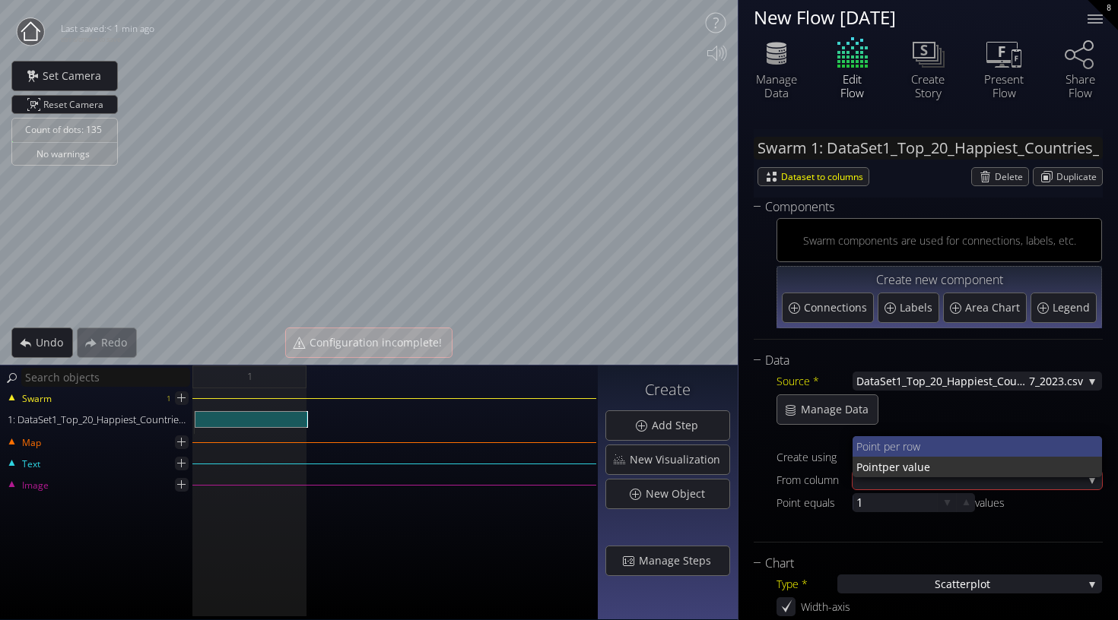
click at [889, 443] on span "nt per row" at bounding box center [981, 446] width 220 height 21
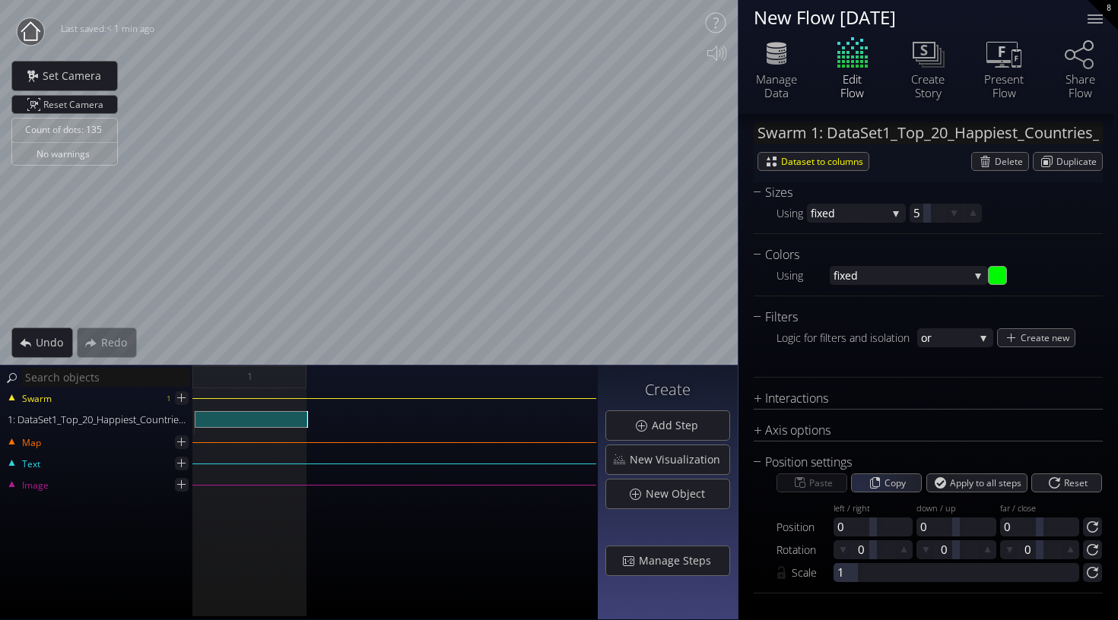
click at [880, 417] on div "Chart Type * S catterplot S catterplot Categoriz ed columns Map from c oordinat…" at bounding box center [927, 79] width 349 height 748
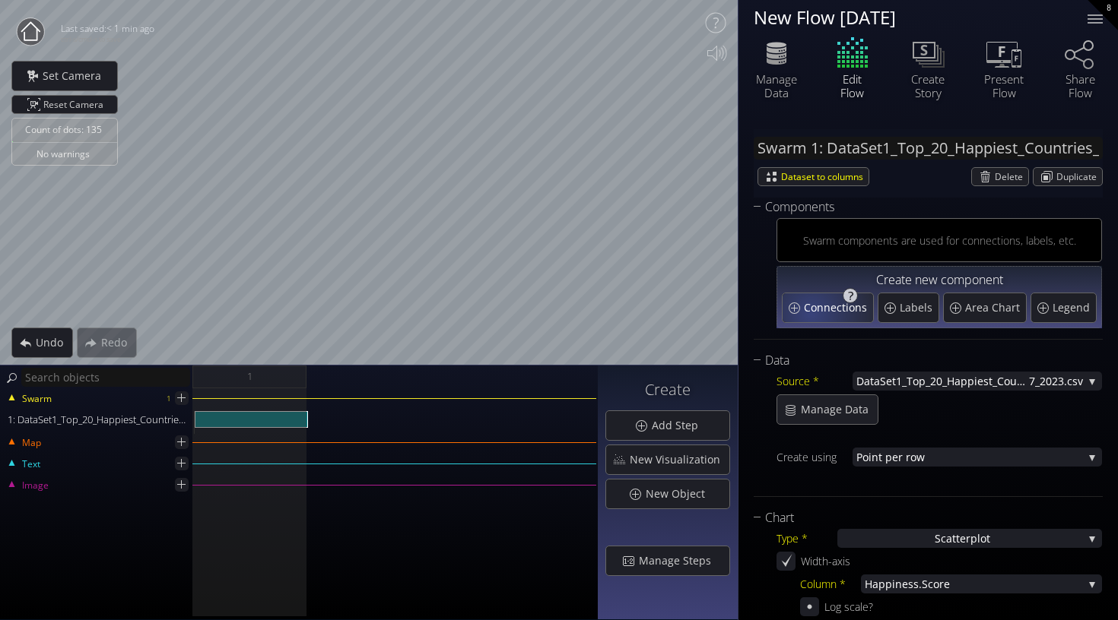
click at [811, 309] on span "Connections" at bounding box center [837, 307] width 67 height 15
type input "Swarm 1: Connections 1"
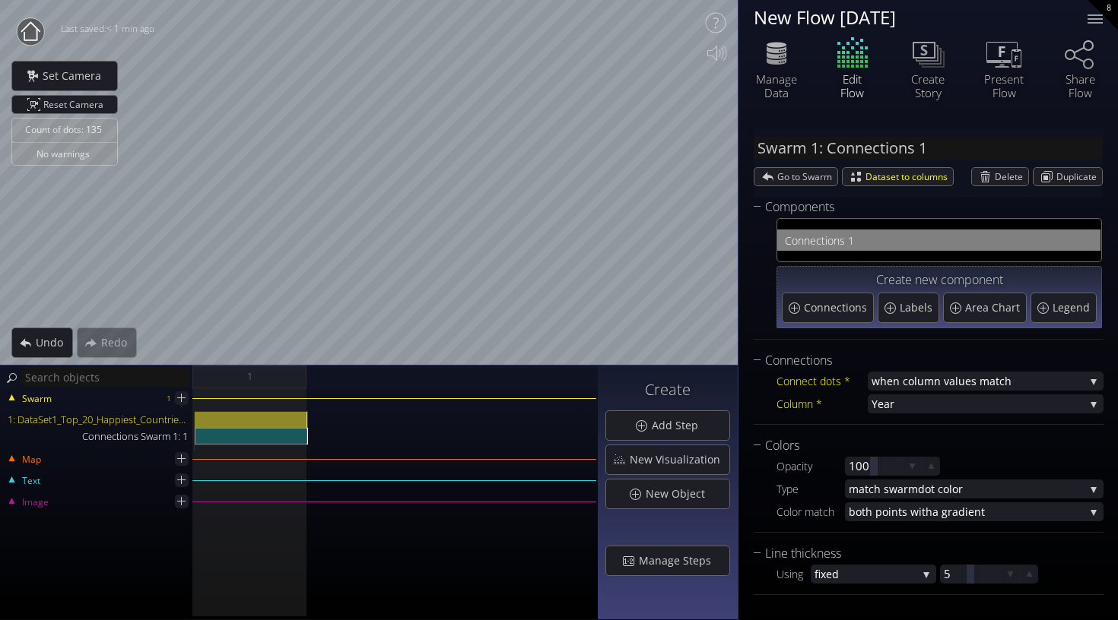
click at [964, 140] on div "Count of dots: 135 No warnings Close Calibrate to floor or table Close Tap anyw…" at bounding box center [559, 310] width 1118 height 620
click at [290, 415] on div "Count of dots: 135 No warnings Close Calibrate to floor or table Close Tap anyw…" at bounding box center [559, 310] width 1118 height 620
click at [718, 0] on html "Loading may take a while. Please wait Give us a bit more time. Maybe this Flow …" at bounding box center [559, 310] width 1118 height 620
click at [963, 407] on span "Year" at bounding box center [977, 404] width 213 height 19
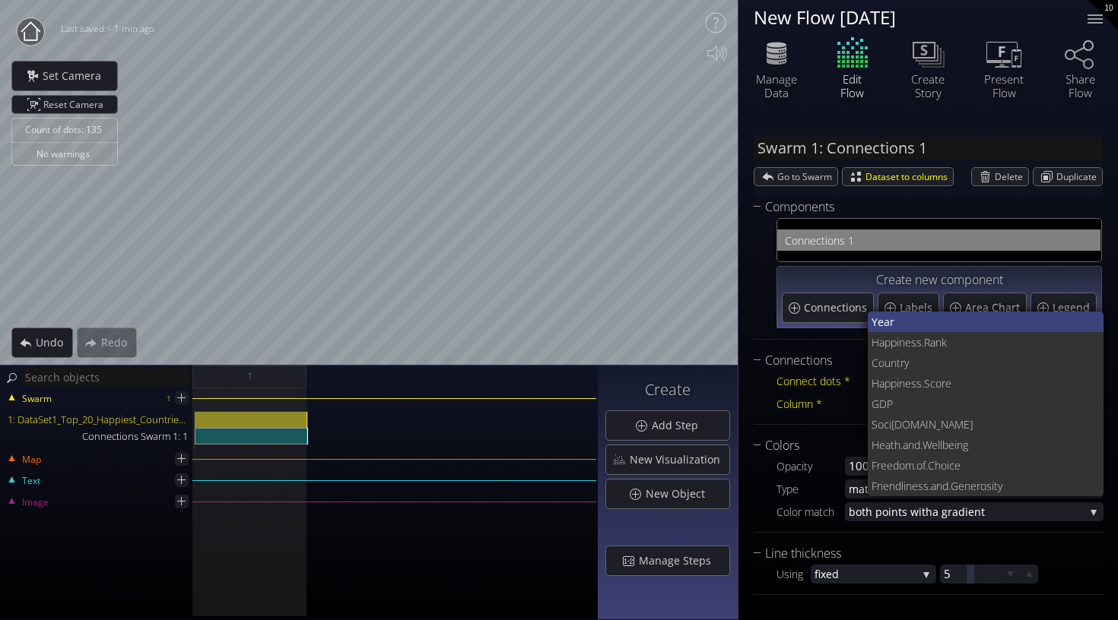
click at [901, 316] on span "Year" at bounding box center [981, 322] width 220 height 21
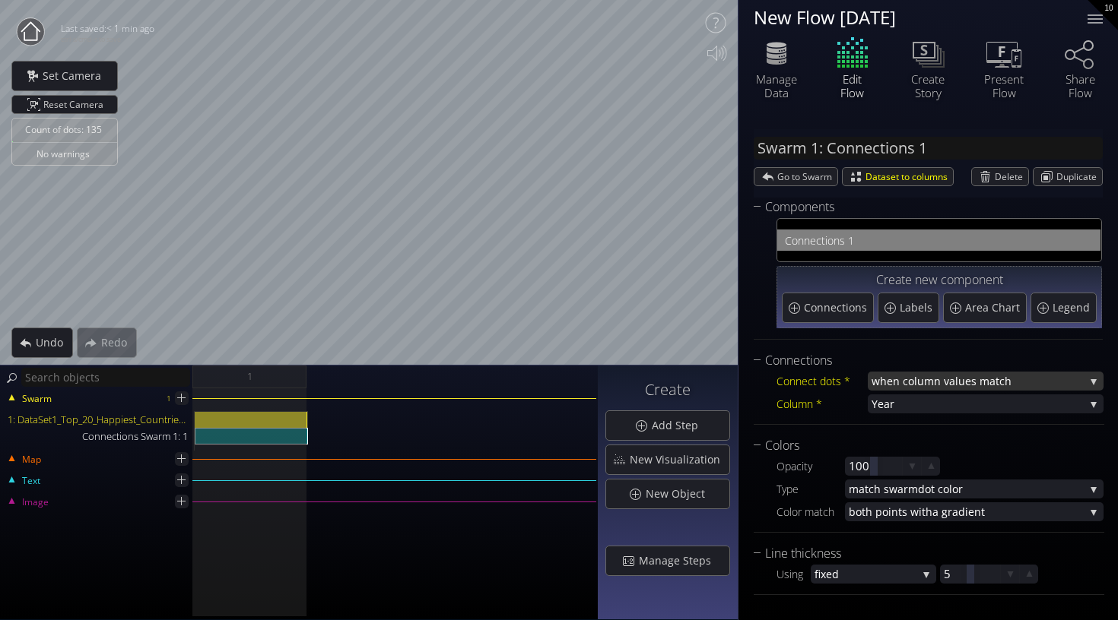
click at [902, 381] on span "when column va" at bounding box center [913, 381] width 84 height 19
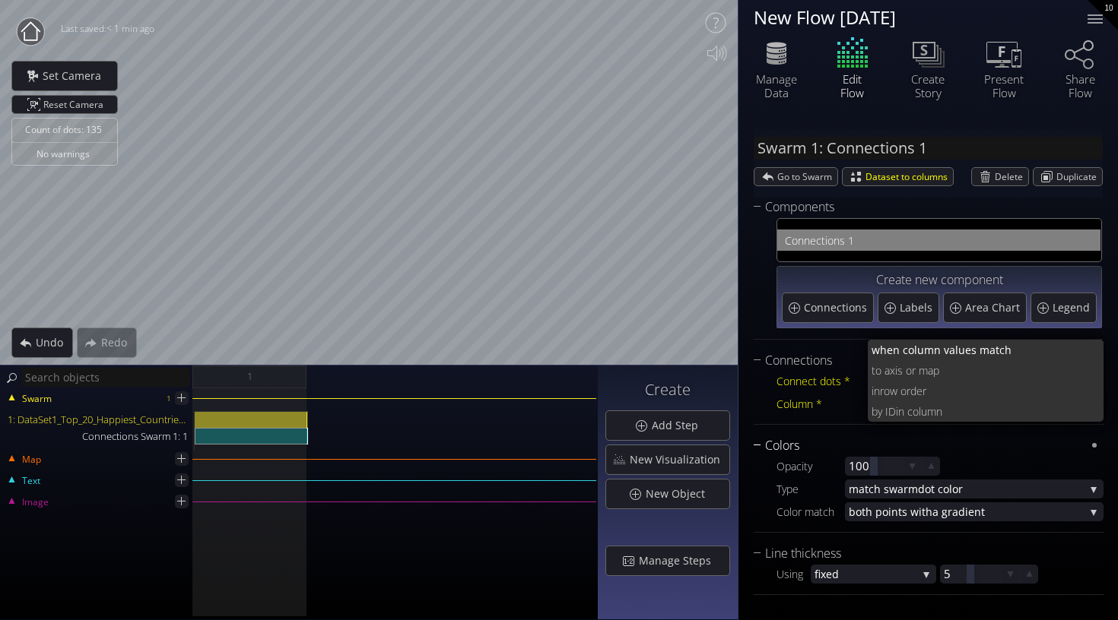
click at [899, 451] on div "Colors" at bounding box center [919, 445] width 332 height 19
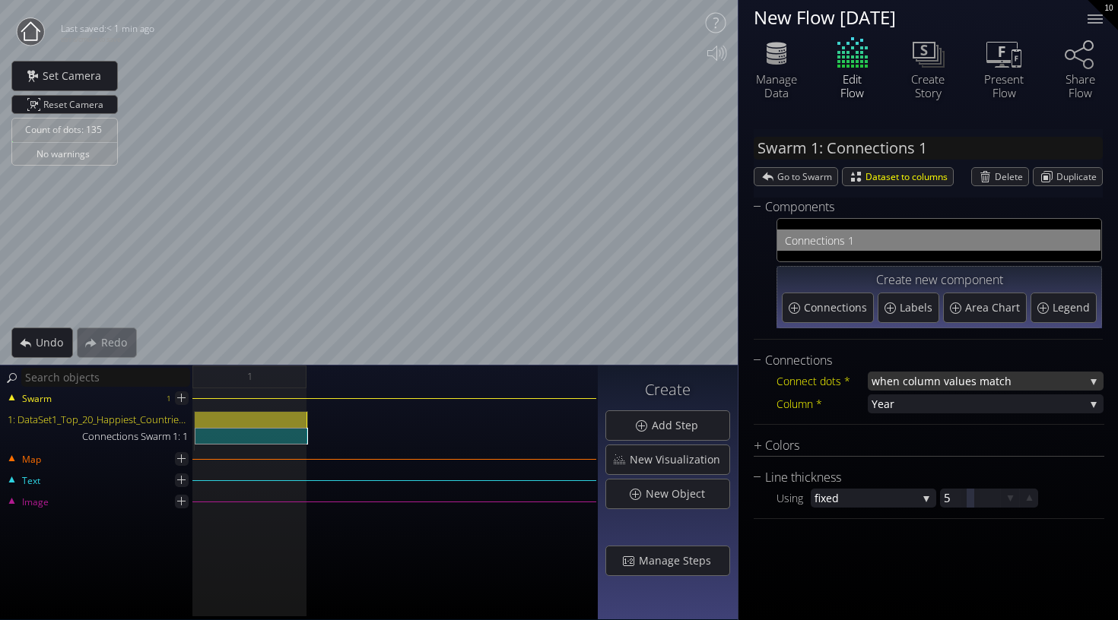
click at [915, 377] on span "when column va" at bounding box center [913, 381] width 84 height 19
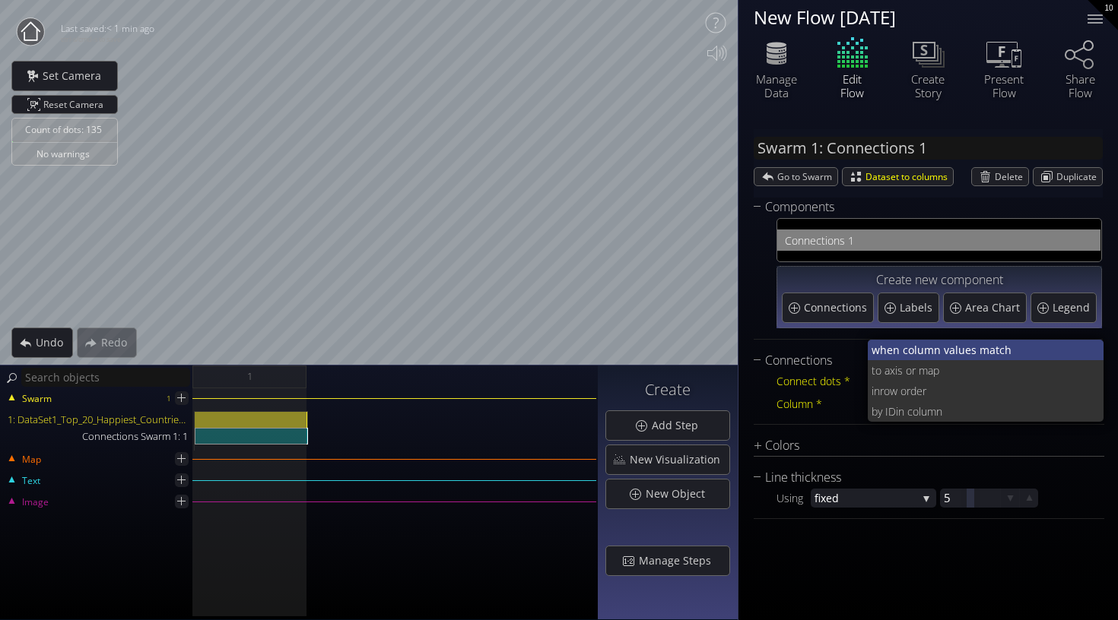
click at [923, 346] on span "when column va" at bounding box center [913, 350] width 84 height 21
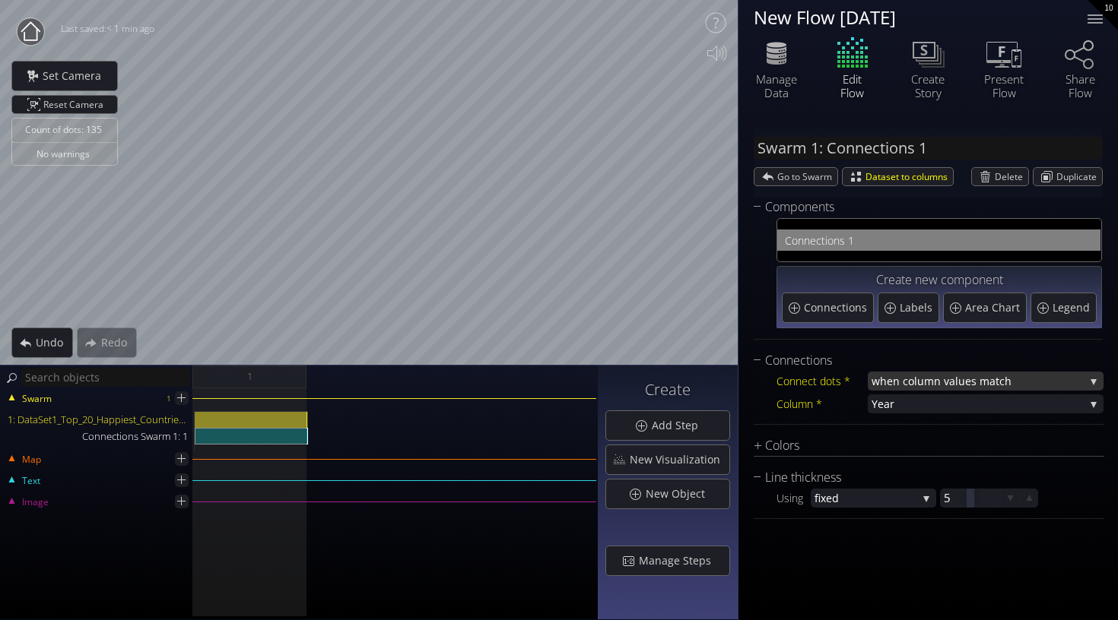
click at [928, 376] on span "when column va" at bounding box center [913, 381] width 84 height 19
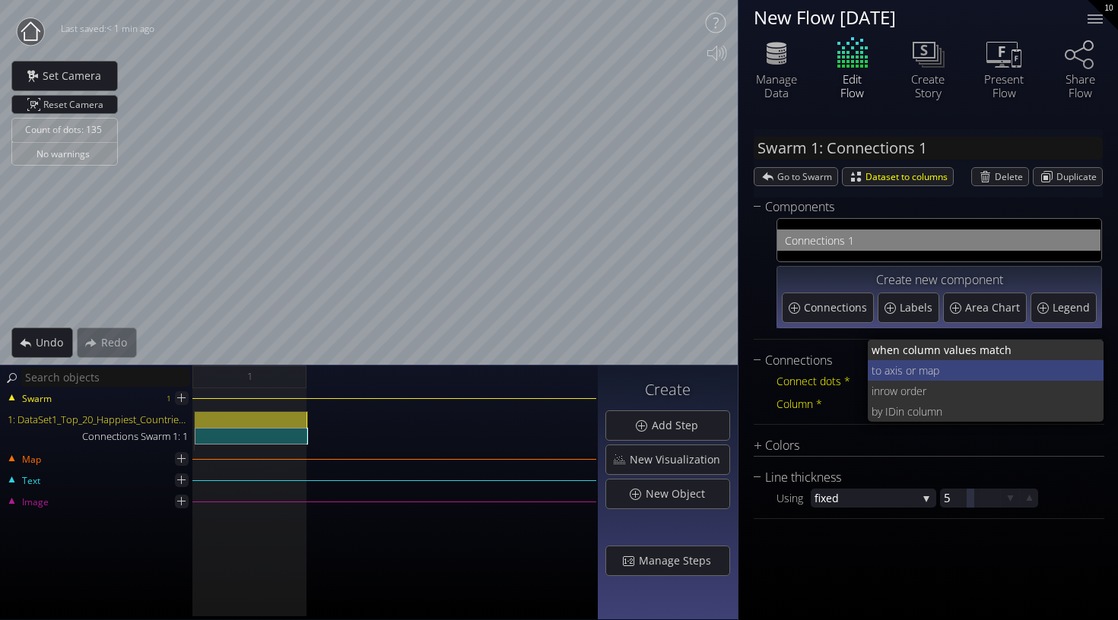
click at [951, 366] on span "xis or map" at bounding box center [991, 370] width 202 height 21
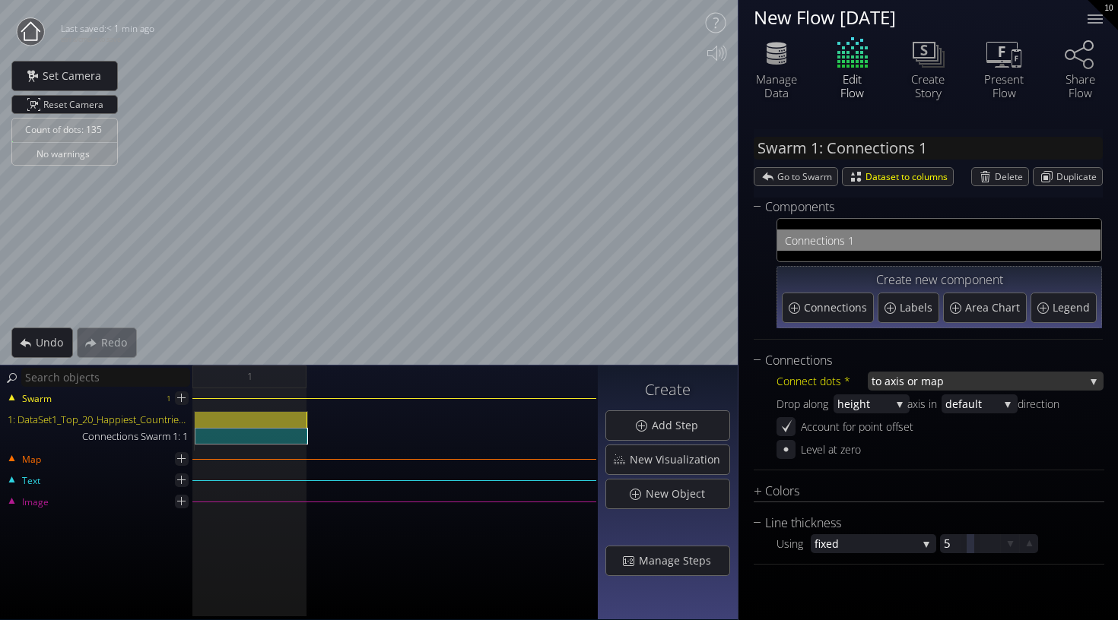
click at [941, 379] on span "xis or map" at bounding box center [987, 381] width 194 height 19
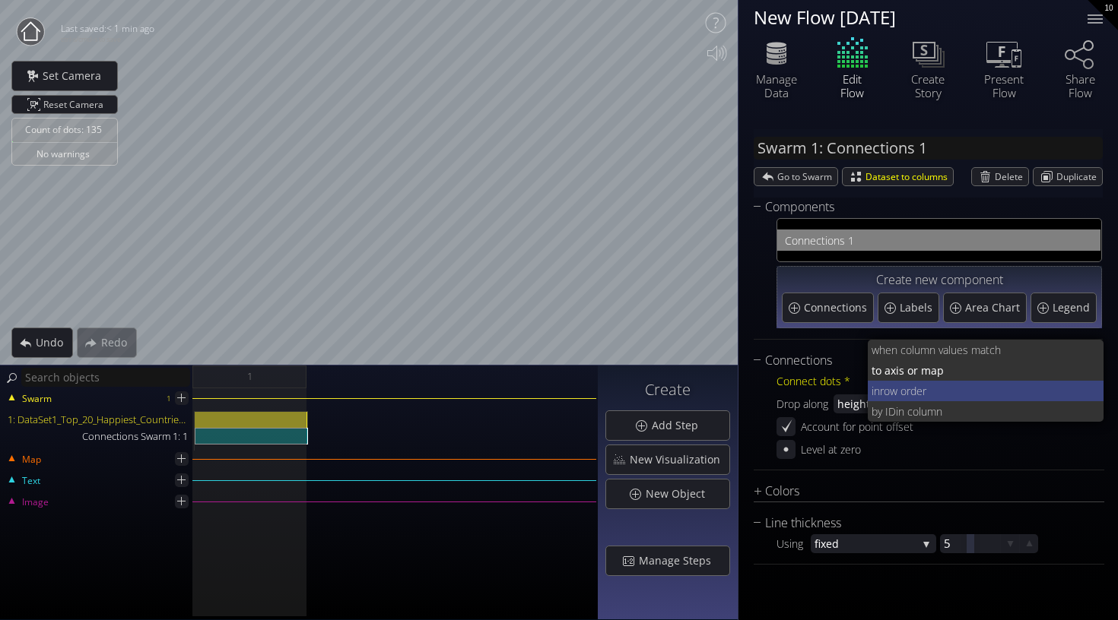
click at [941, 388] on span "row order" at bounding box center [986, 391] width 212 height 21
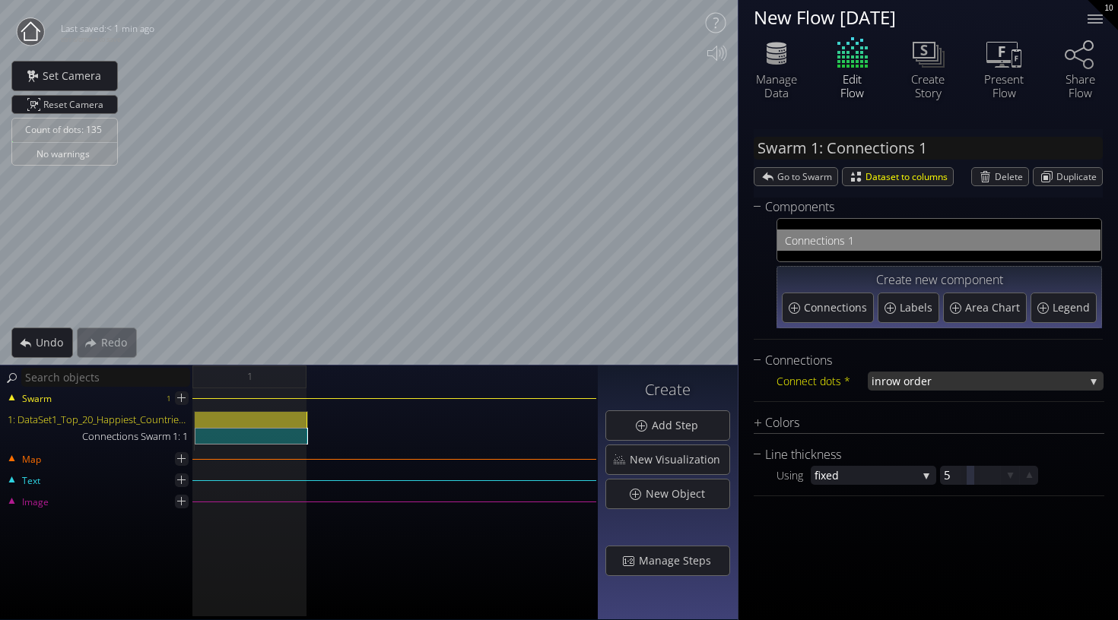
click at [942, 385] on span "row order" at bounding box center [982, 381] width 203 height 19
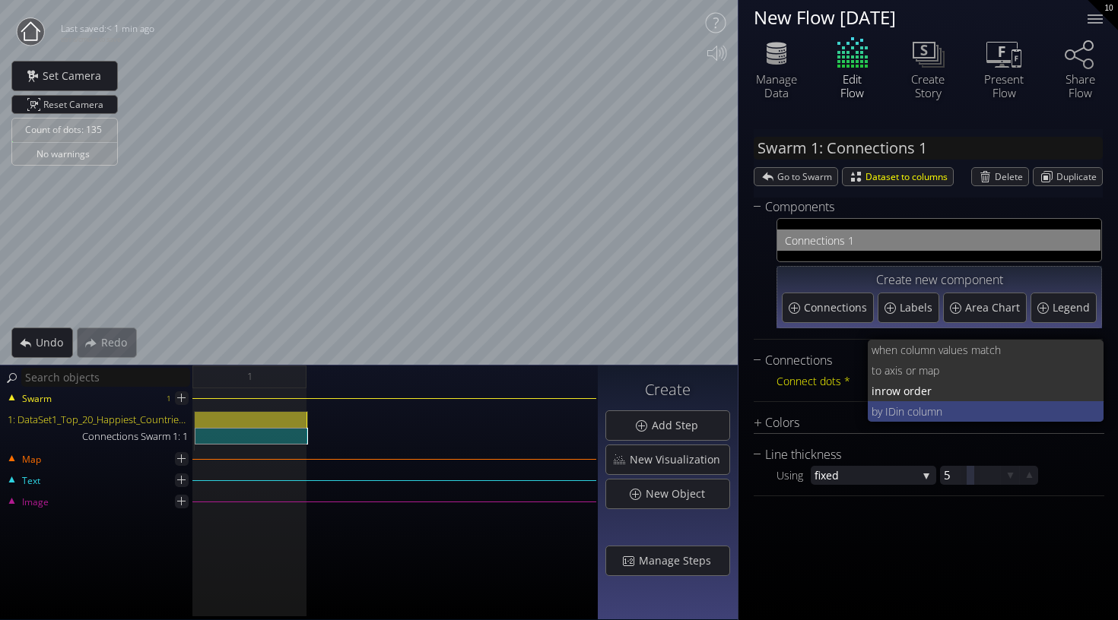
click at [941, 408] on span "in column" at bounding box center [994, 411] width 196 height 21
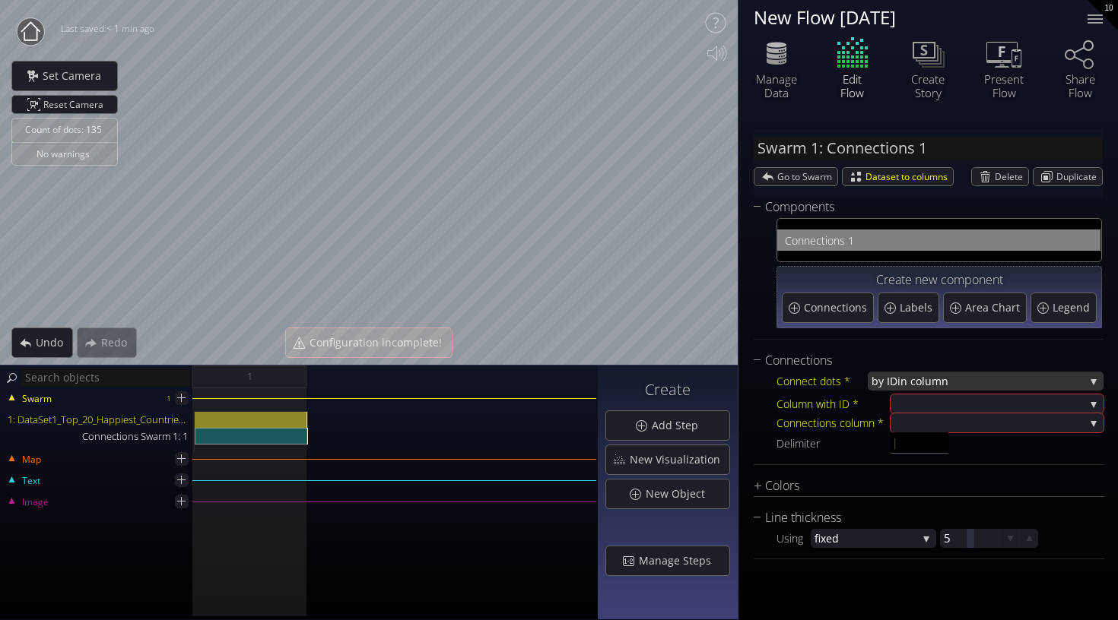
click at [953, 382] on span "in column" at bounding box center [990, 381] width 187 height 19
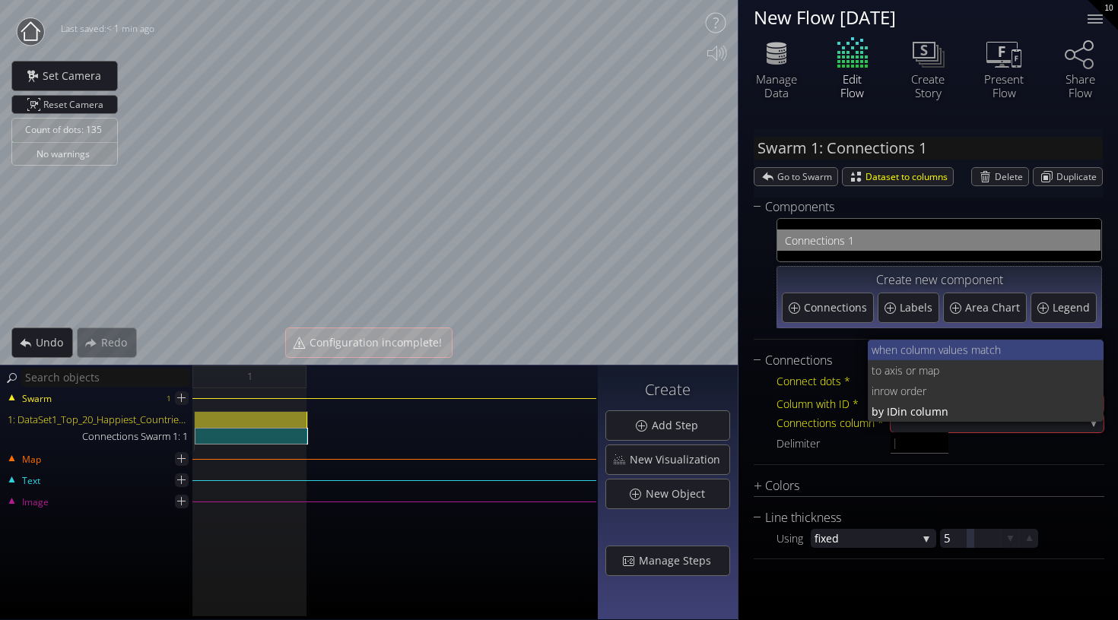
click at [952, 341] on span "lues match" at bounding box center [1020, 350] width 144 height 21
